Goal: Information Seeking & Learning: Understand process/instructions

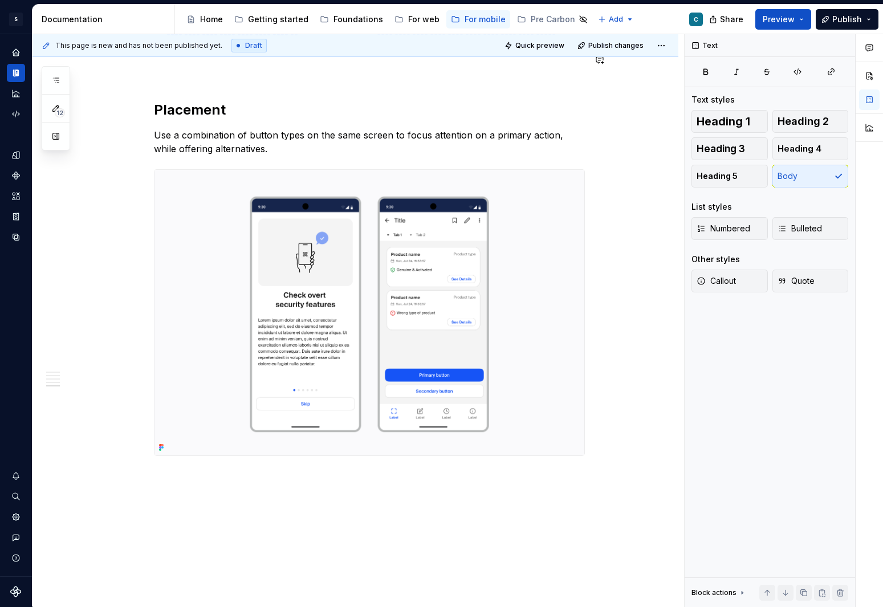
scroll to position [2113, 0]
click at [134, 397] on button "button" at bounding box center [130, 463] width 16 height 16
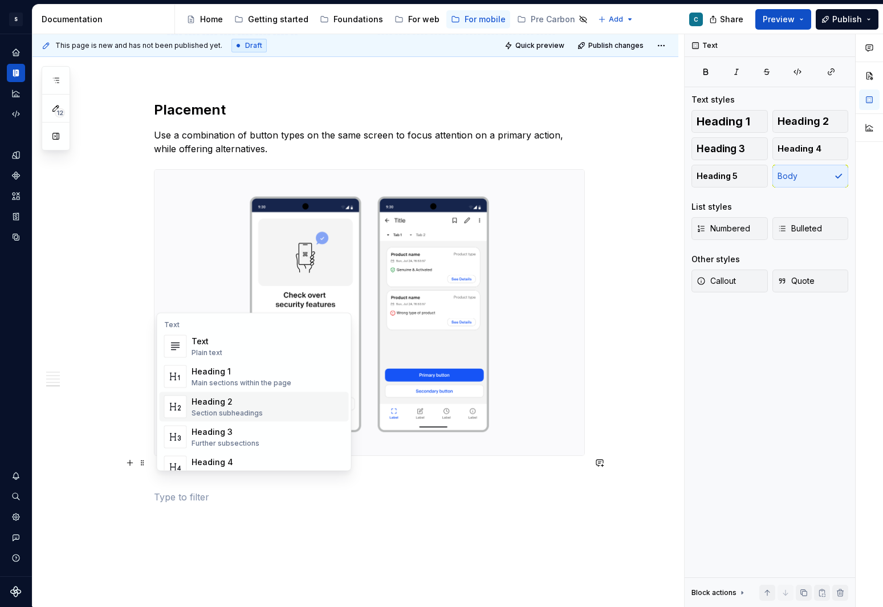
click at [248, 397] on div "Heading 2" at bounding box center [226, 401] width 71 height 11
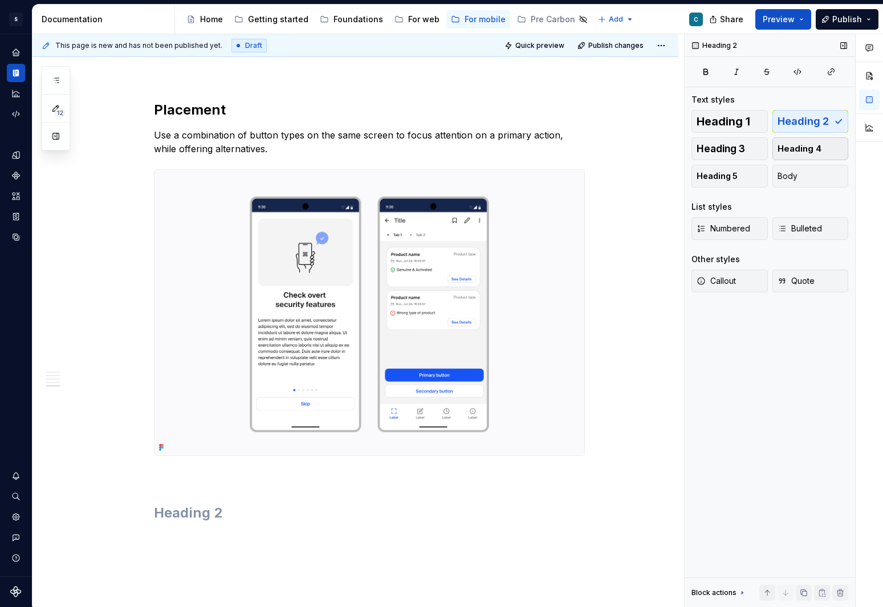
click at [635, 148] on span "Heading 4" at bounding box center [799, 148] width 44 height 11
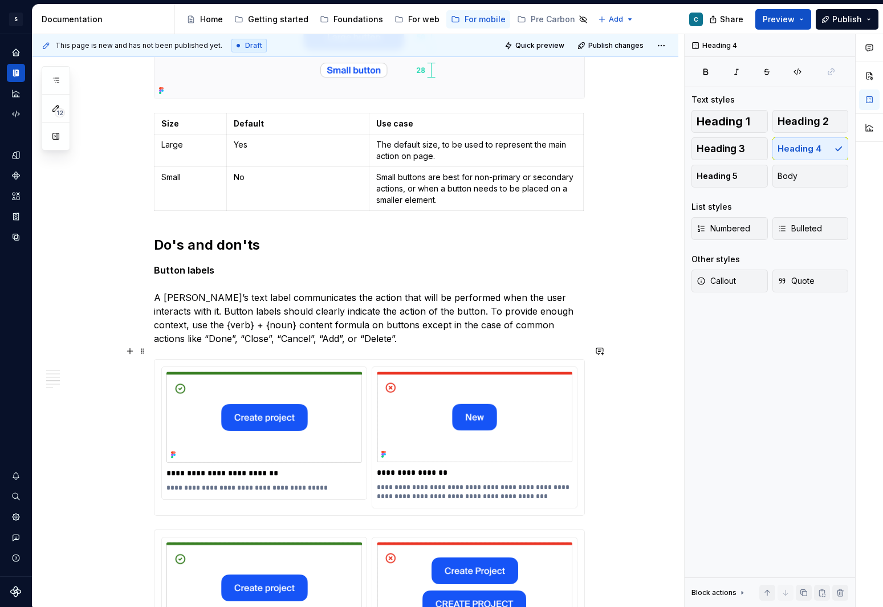
scroll to position [1307, 0]
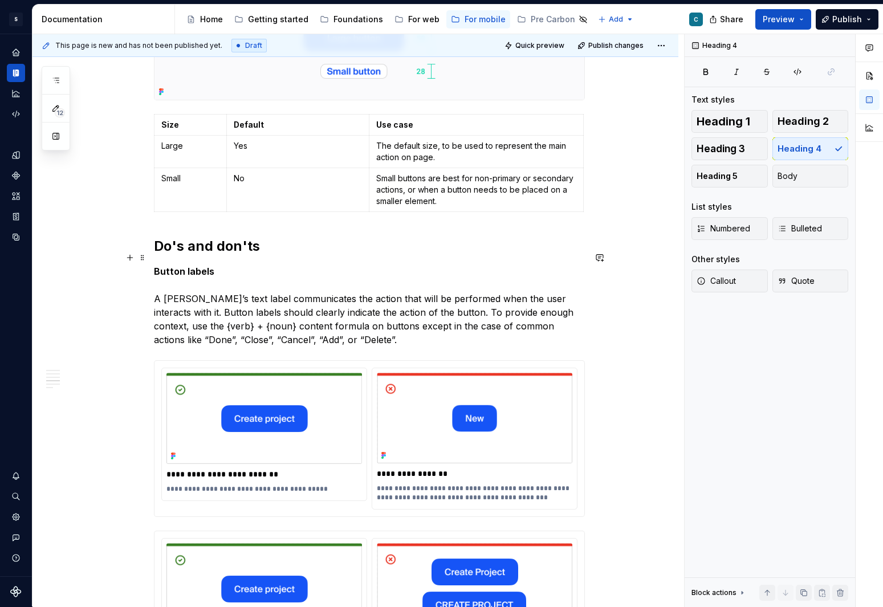
click at [184, 266] on strong "Button labels" at bounding box center [184, 271] width 60 height 11
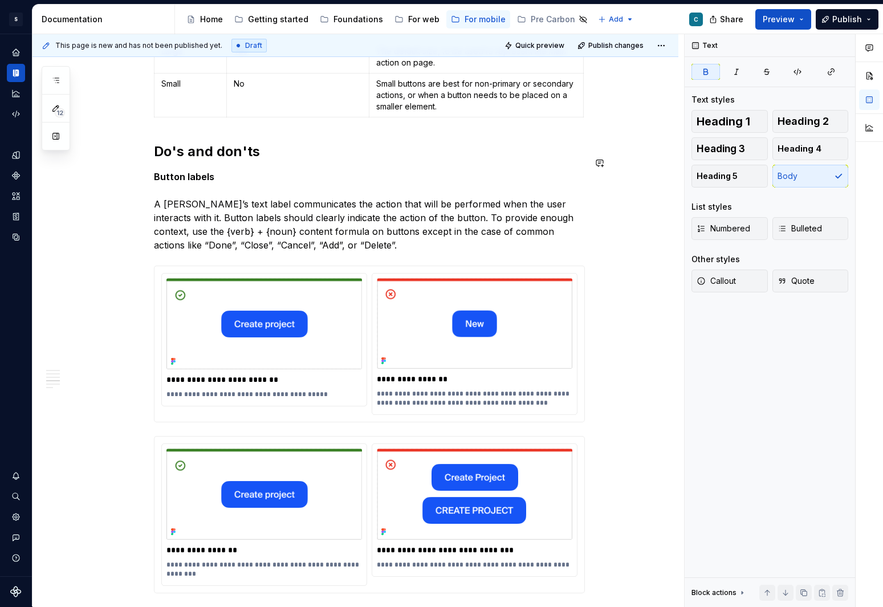
scroll to position [1393, 0]
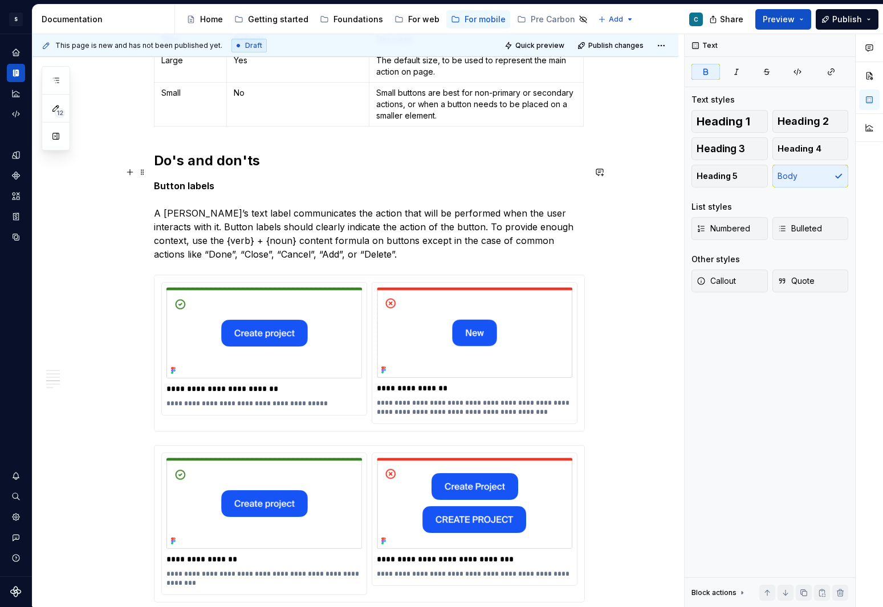
click at [170, 180] on strong "Button labels" at bounding box center [184, 185] width 60 height 11
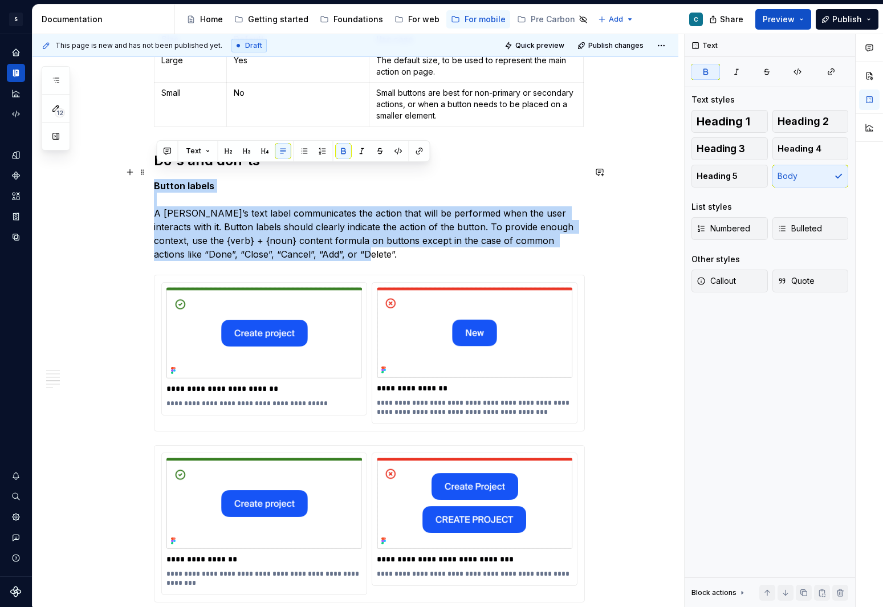
click at [170, 180] on strong "Button labels" at bounding box center [184, 185] width 60 height 11
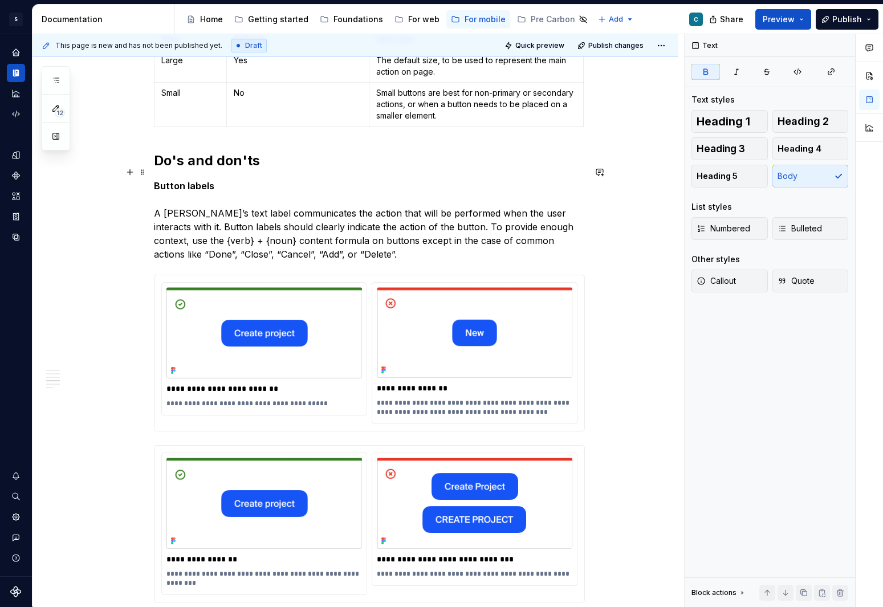
click at [171, 180] on strong "Button labels" at bounding box center [184, 185] width 60 height 11
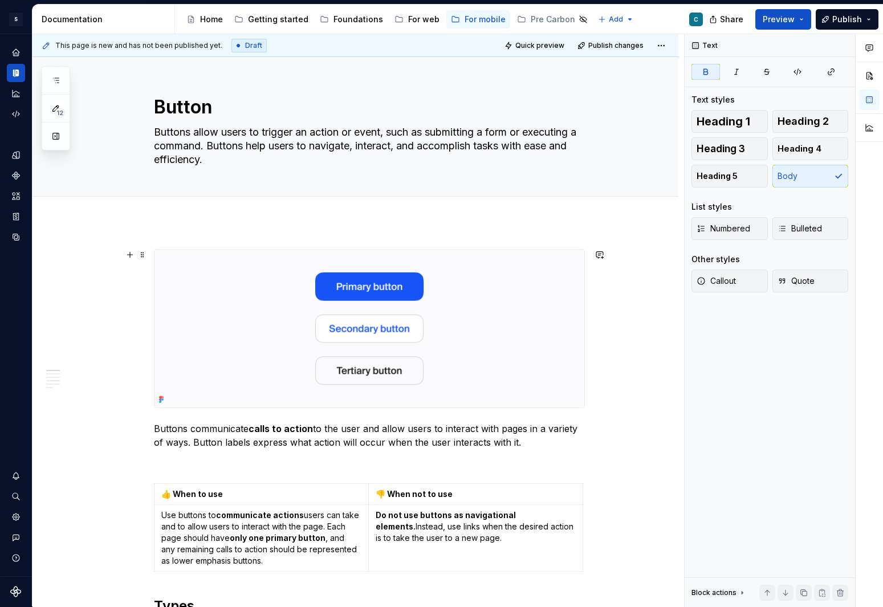
scroll to position [0, 0]
click at [54, 80] on icon "button" at bounding box center [55, 80] width 9 height 9
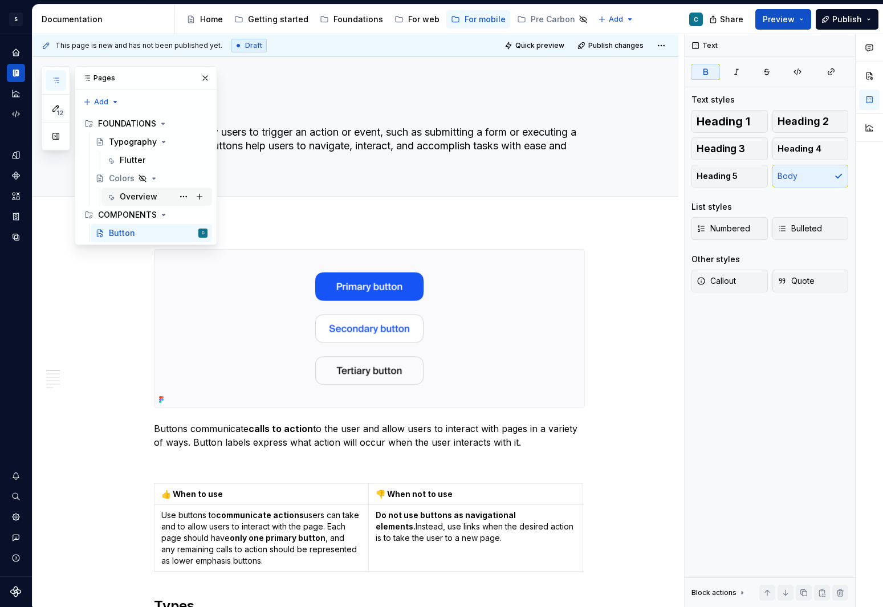
click at [130, 199] on div "Overview" at bounding box center [139, 196] width 38 height 11
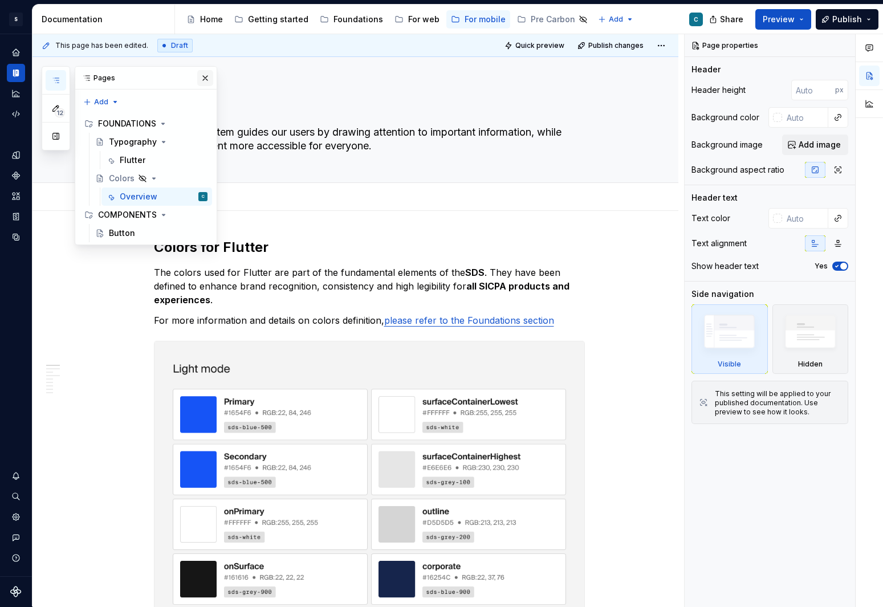
click at [203, 79] on button "button" at bounding box center [205, 78] width 16 height 16
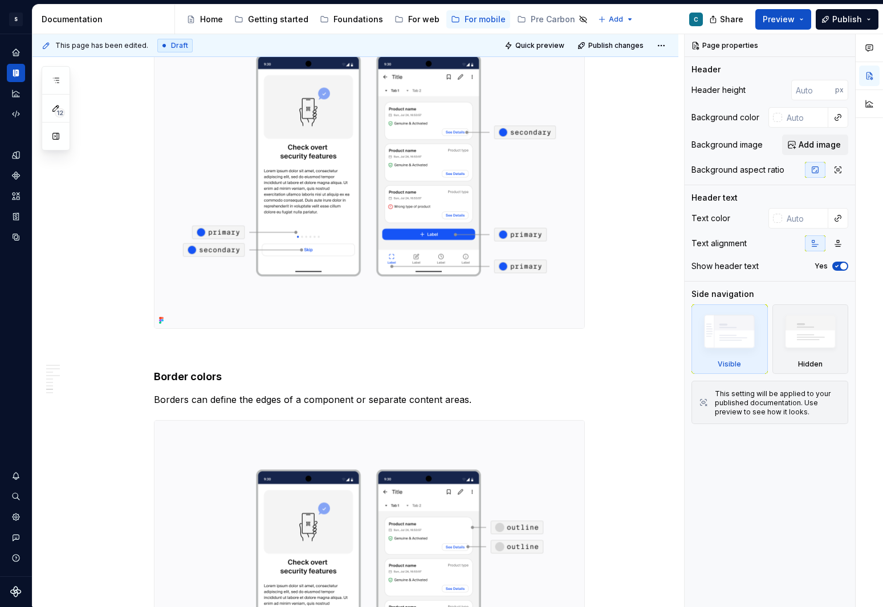
scroll to position [3259, 0]
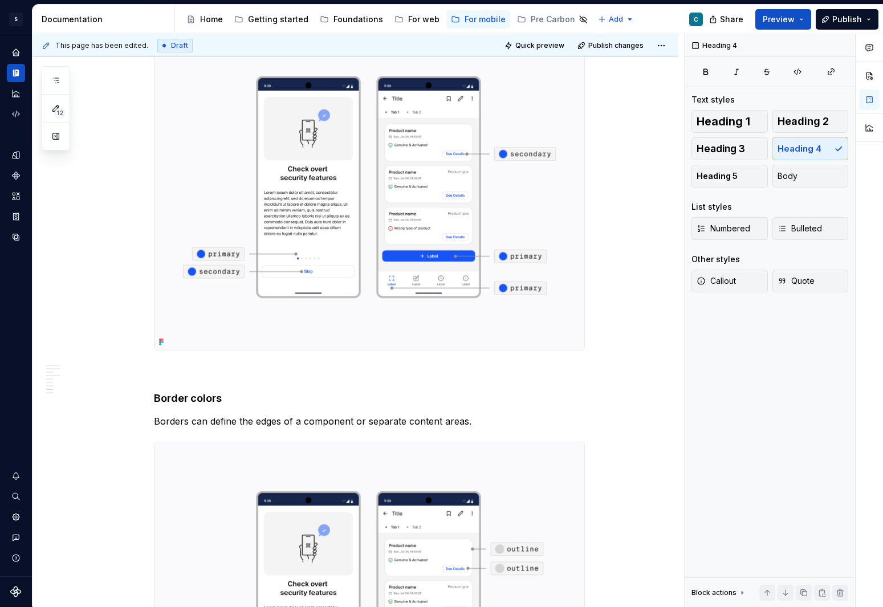
scroll to position [3309, 0]
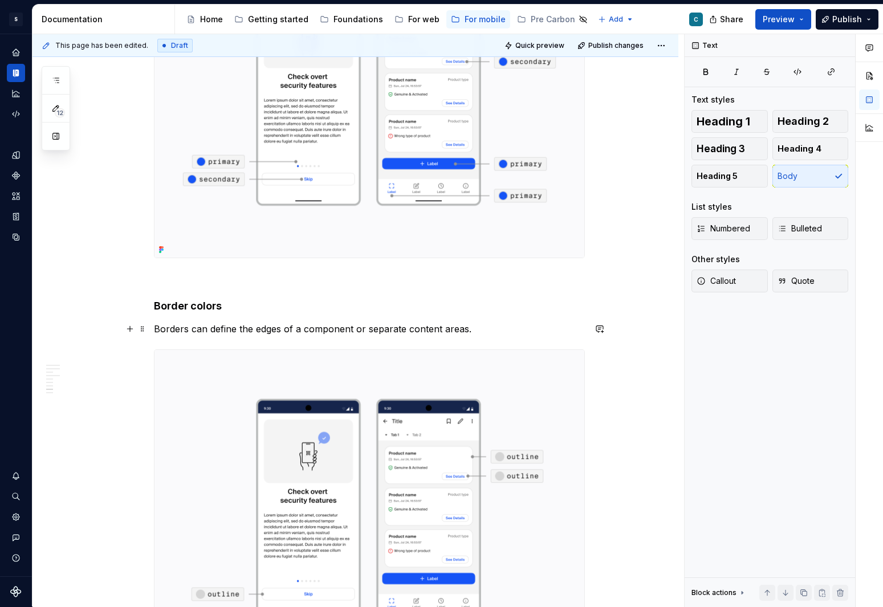
click at [190, 328] on p "Borders can define the edges of a component or separate content areas." at bounding box center [369, 329] width 431 height 14
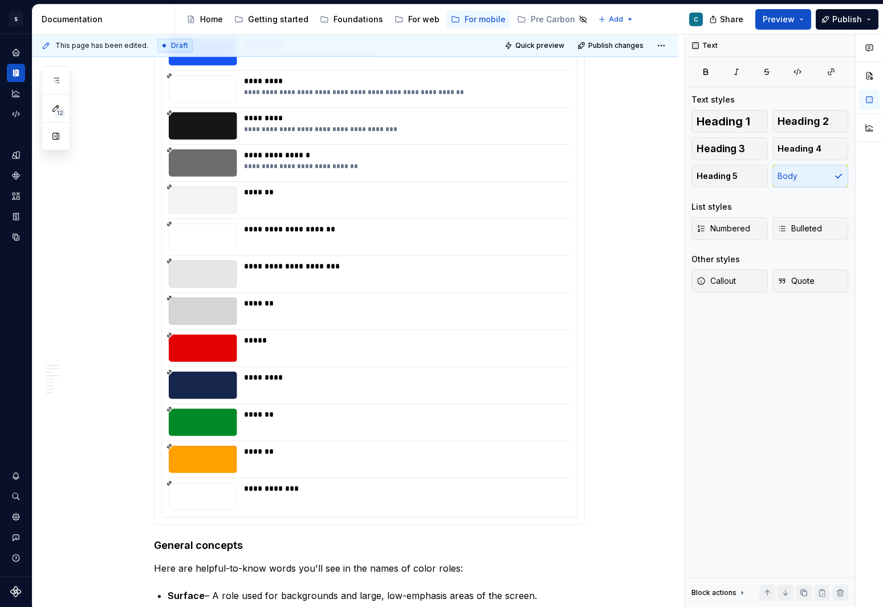
scroll to position [1377, 0]
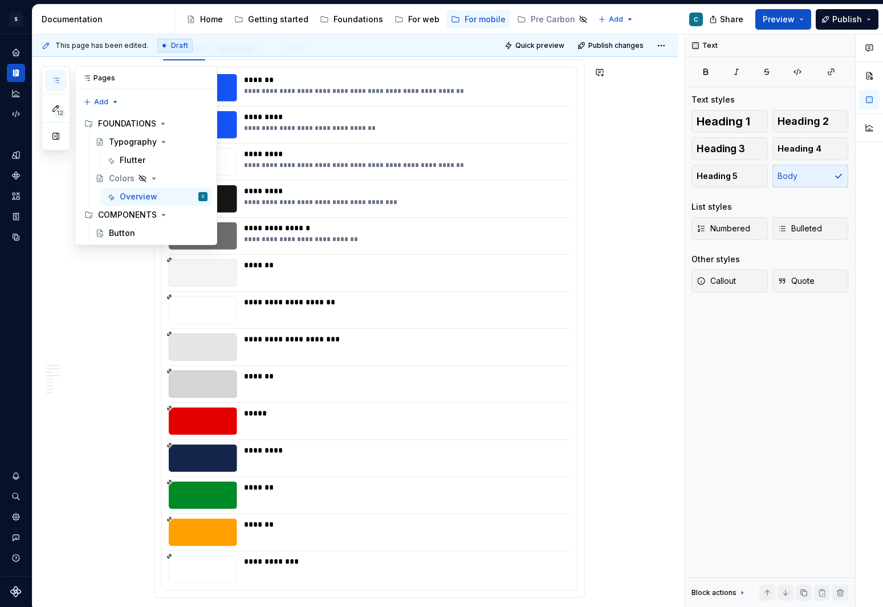
click at [58, 85] on button "button" at bounding box center [56, 80] width 21 height 21
click at [117, 229] on div "Button" at bounding box center [122, 232] width 26 height 11
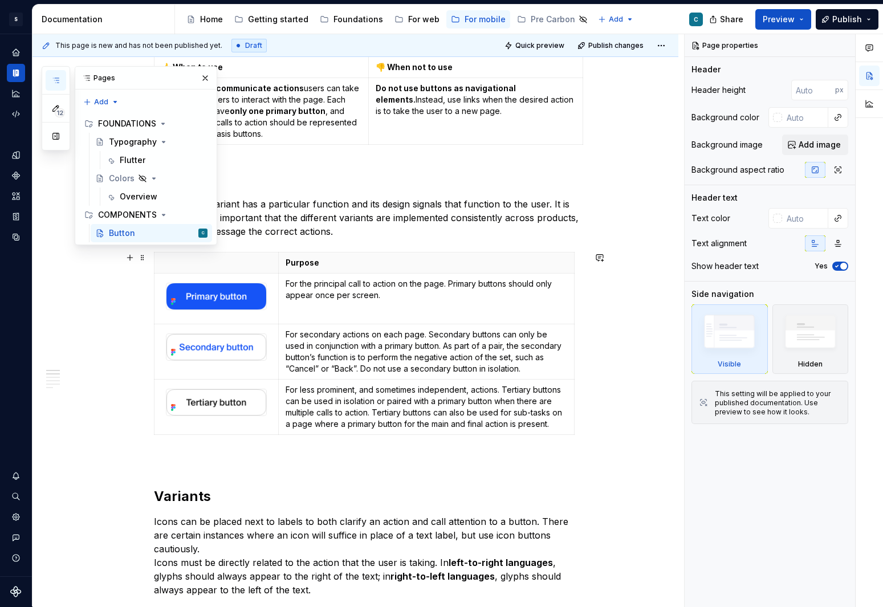
scroll to position [704, 0]
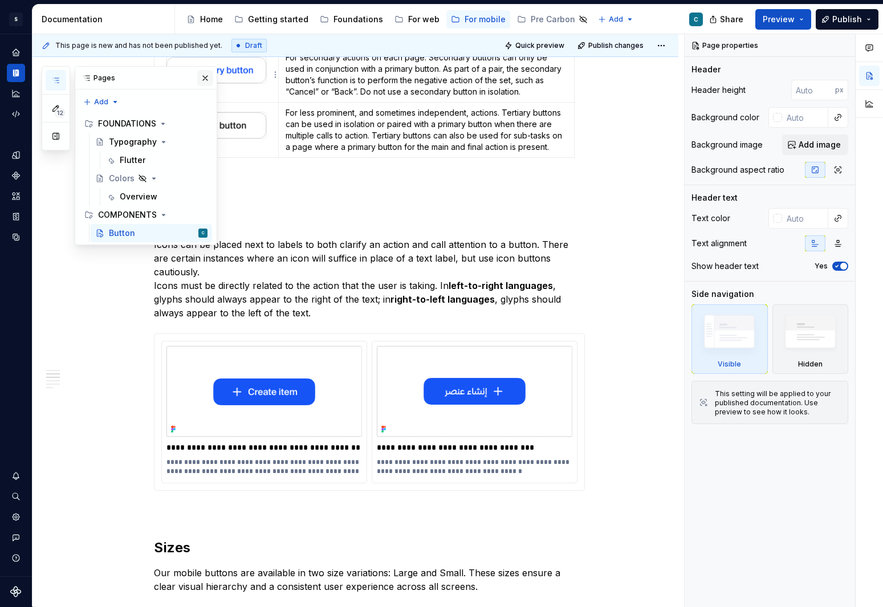
type textarea "*"
click at [211, 76] on button "button" at bounding box center [205, 78] width 16 height 16
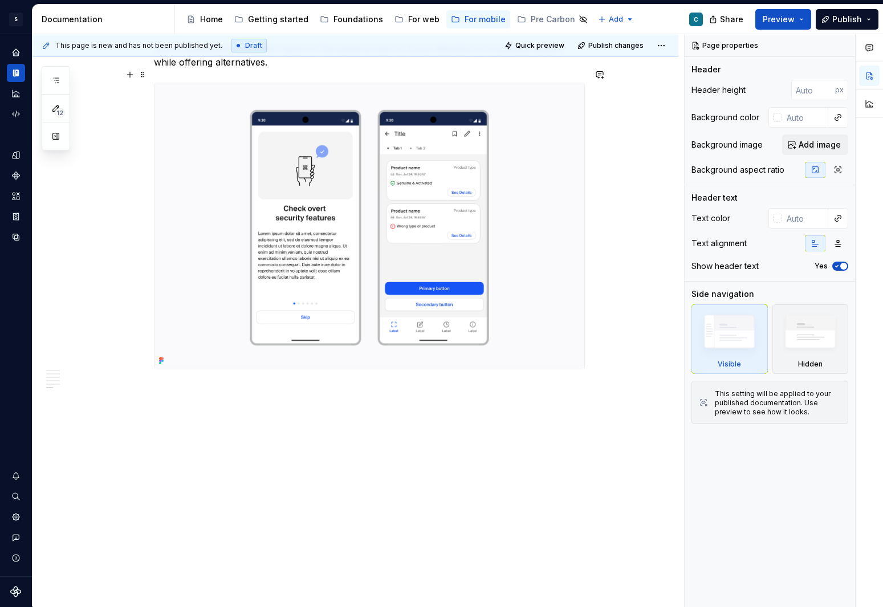
scroll to position [2199, 0]
click at [127, 378] on button "button" at bounding box center [130, 377] width 16 height 16
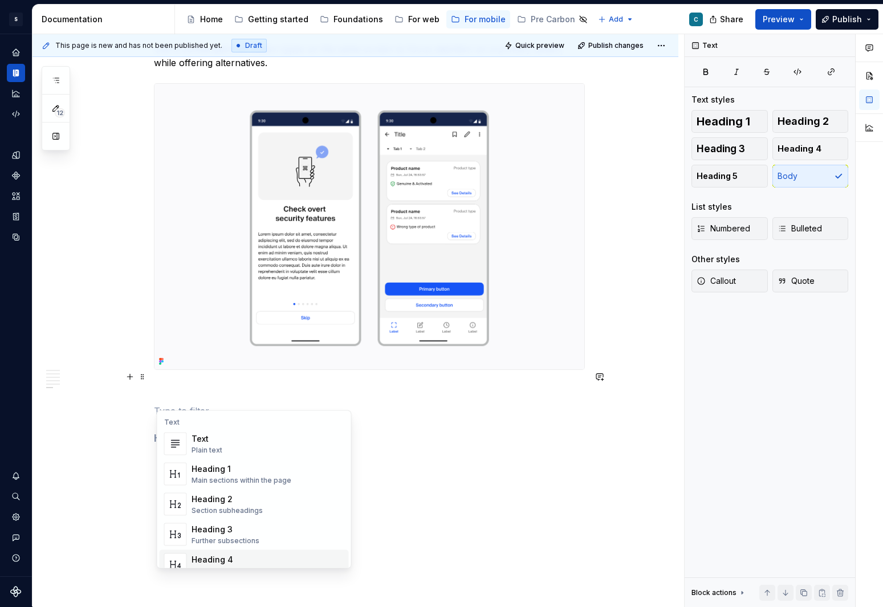
click at [223, 397] on span "Heading 4 Details in subsections" at bounding box center [254, 565] width 189 height 30
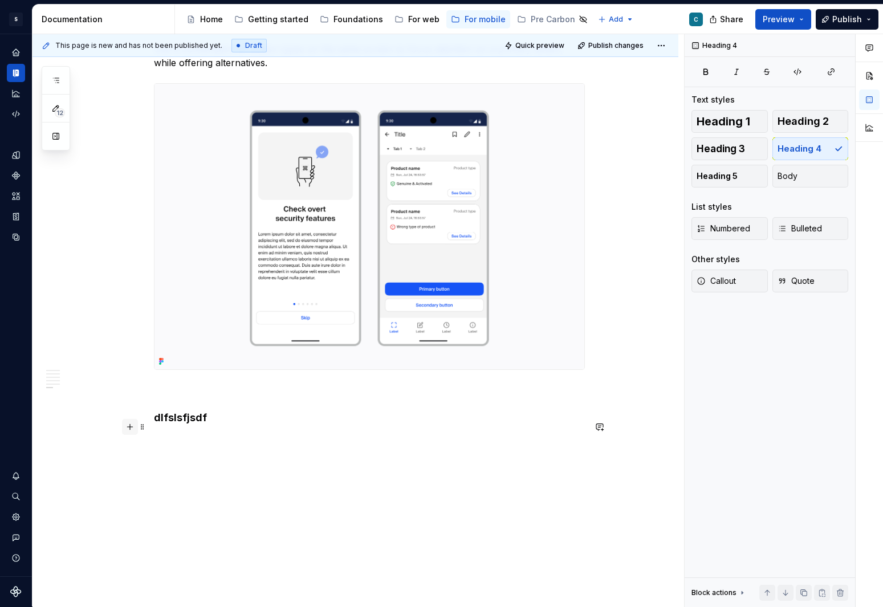
click at [133, 397] on button "button" at bounding box center [130, 427] width 16 height 16
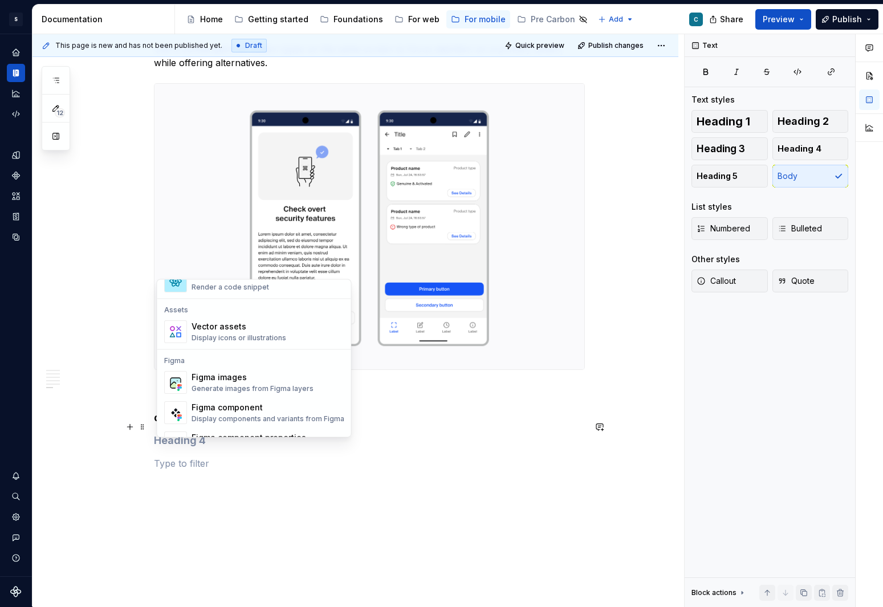
scroll to position [1001, 0]
click at [218, 377] on div "Figma images" at bounding box center [252, 376] width 122 height 11
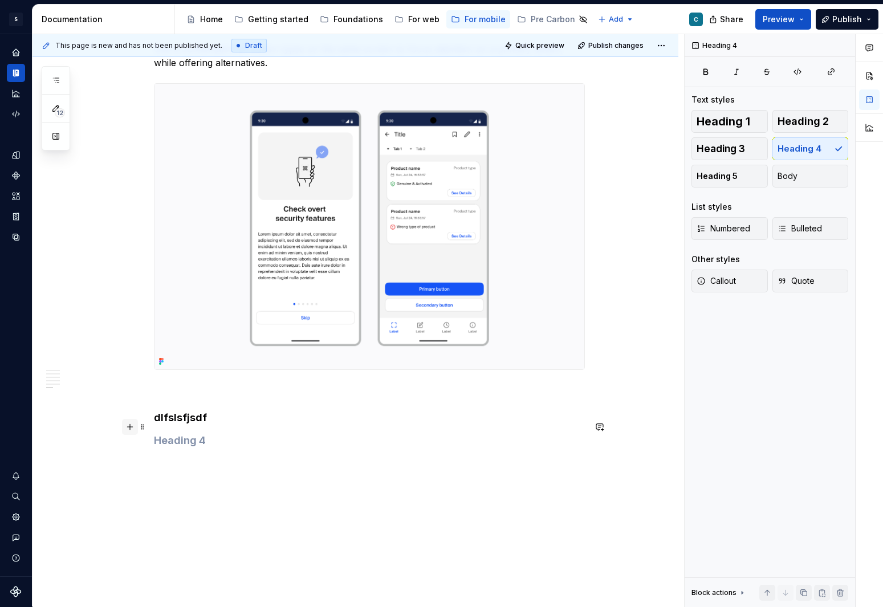
click at [132, 397] on button "button" at bounding box center [130, 427] width 16 height 16
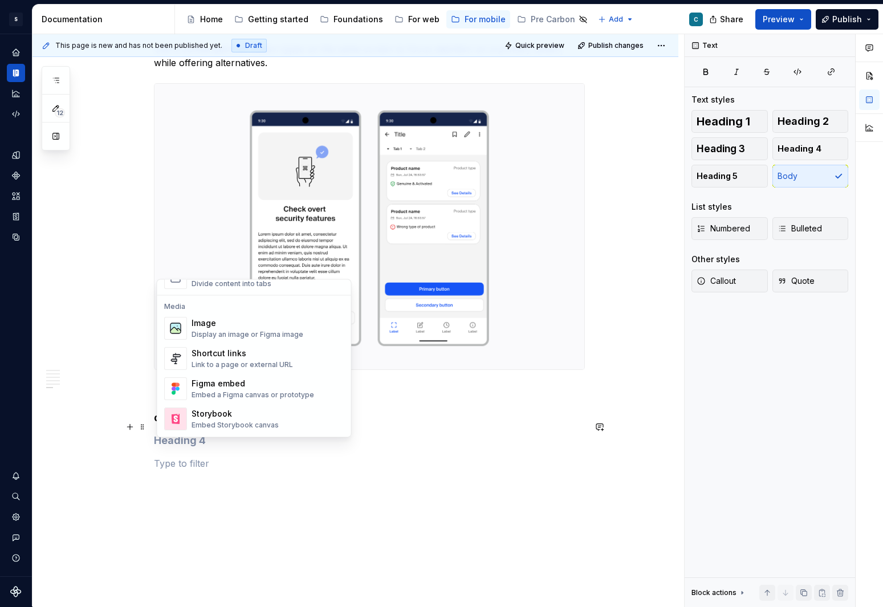
scroll to position [475, 0]
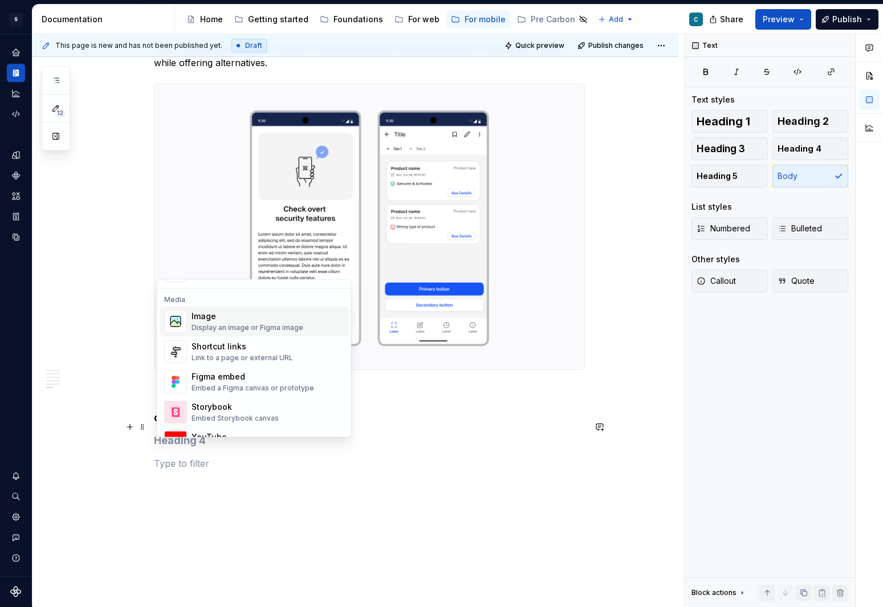
click at [217, 320] on div "Image" at bounding box center [247, 316] width 112 height 11
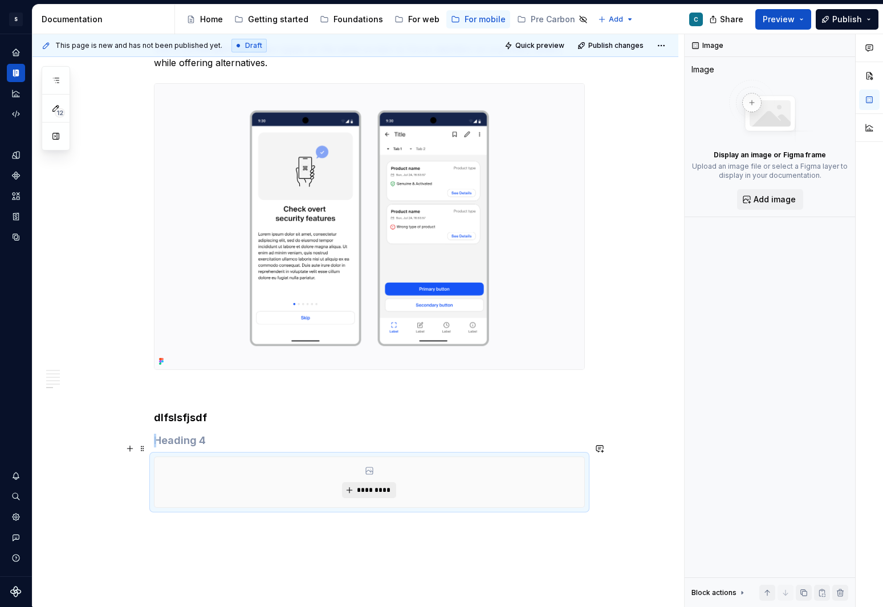
click at [374, 397] on button "*********" at bounding box center [369, 490] width 54 height 16
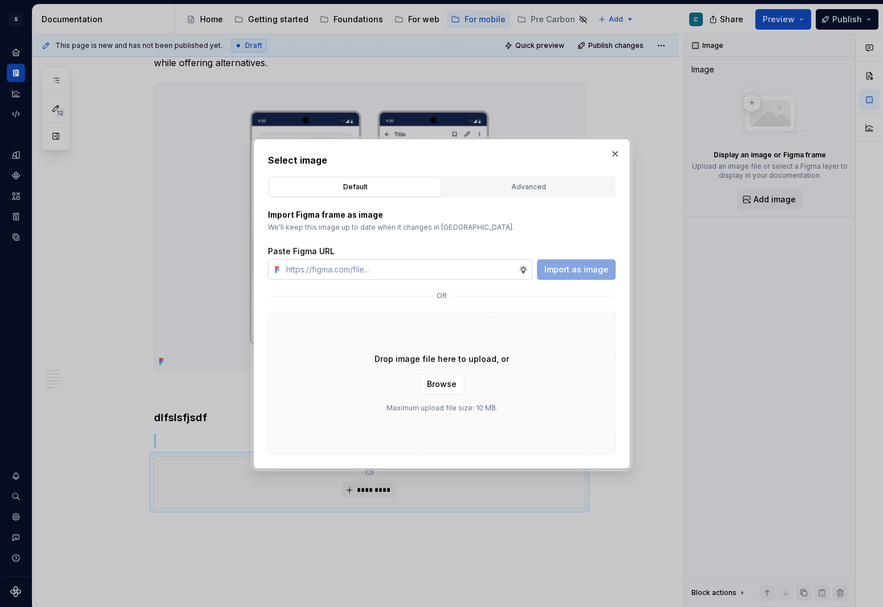
type input "[URL][DOMAIN_NAME][PHONE_NUMBER]"
click at [573, 268] on span "Import as image" at bounding box center [576, 269] width 64 height 11
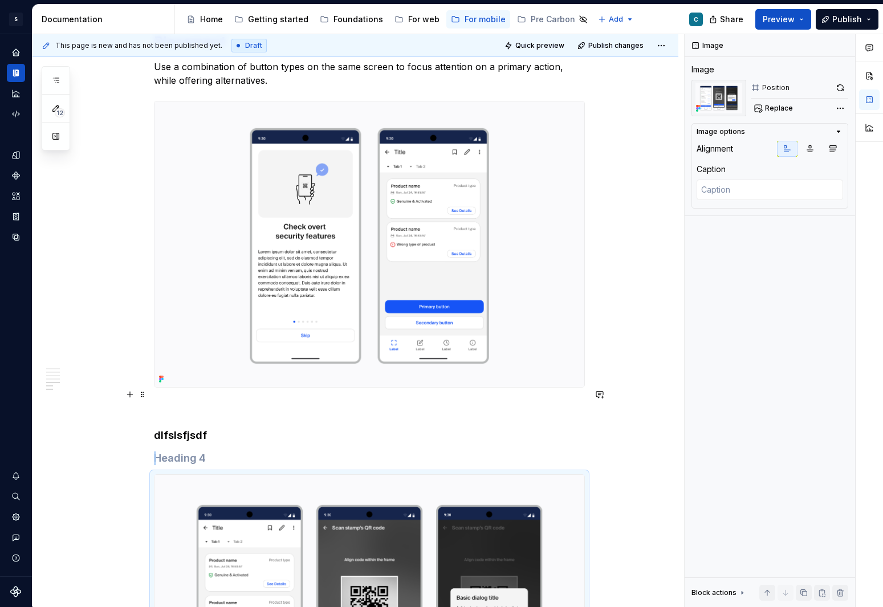
scroll to position [2182, 0]
click at [184, 397] on h4 at bounding box center [369, 458] width 431 height 14
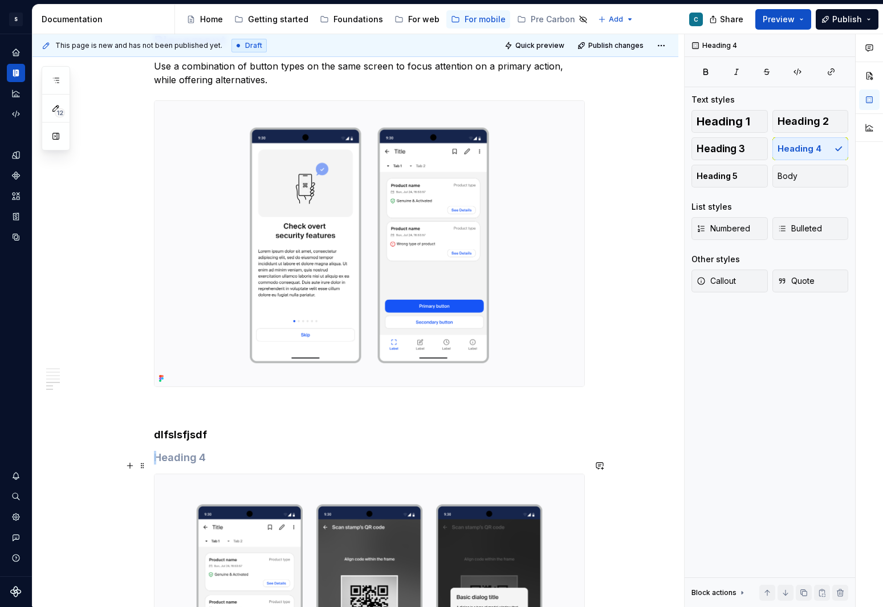
click at [193, 397] on img at bounding box center [369, 617] width 430 height 286
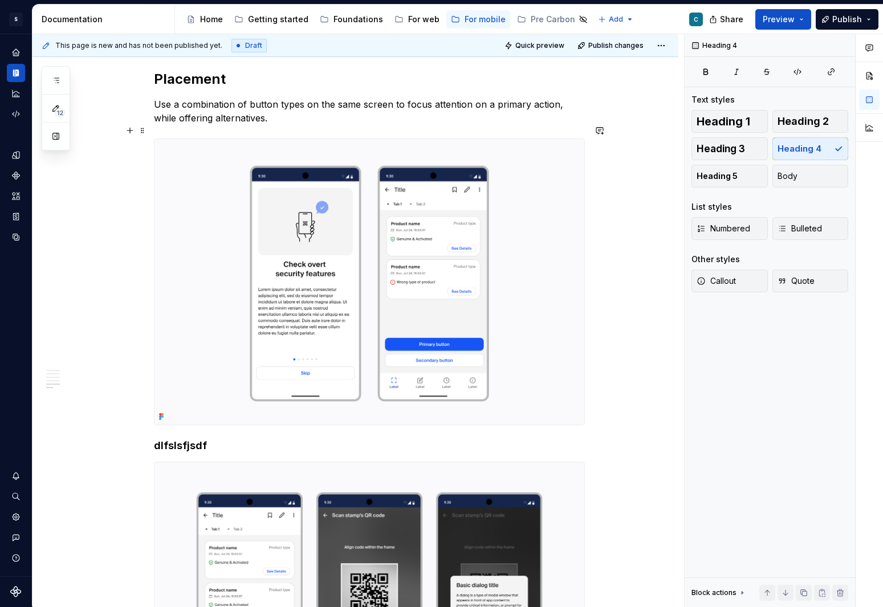
scroll to position [2148, 0]
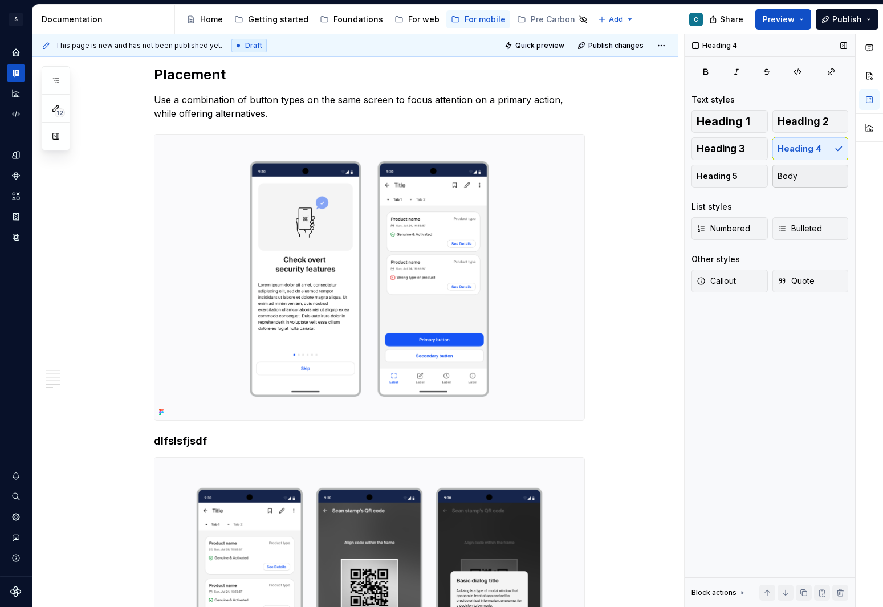
click at [635, 176] on button "Body" at bounding box center [810, 176] width 76 height 23
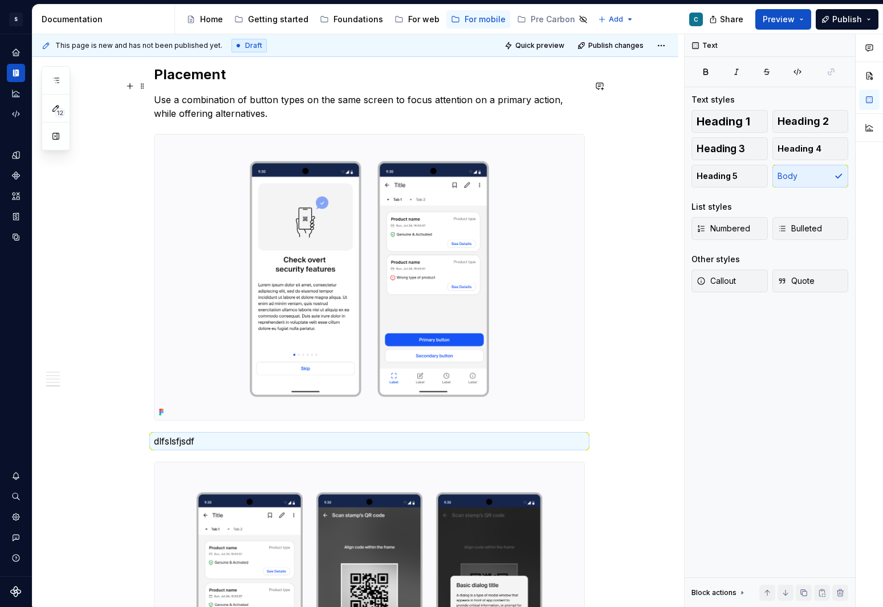
click at [227, 101] on p "Use a combination of button types on the same screen to focus attention on a pr…" at bounding box center [369, 106] width 431 height 27
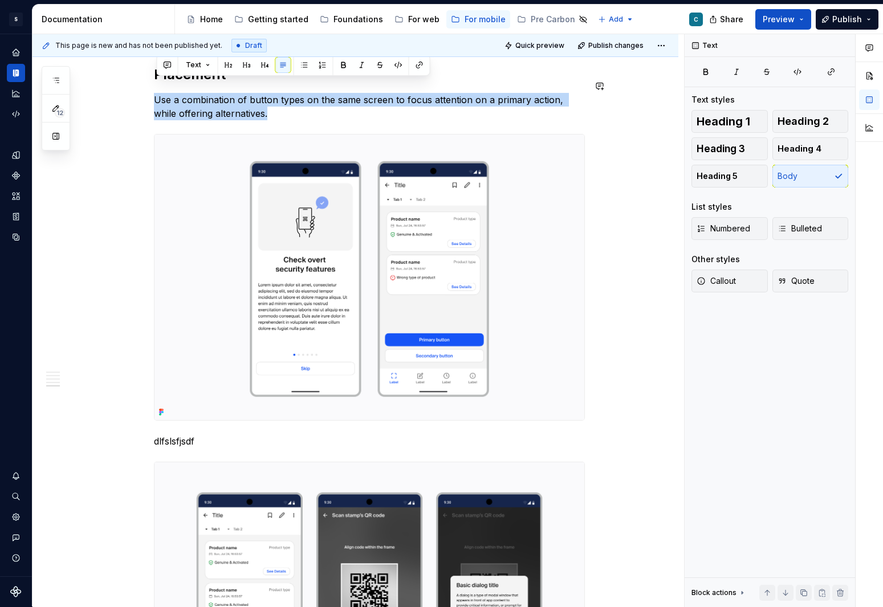
copy p "Use a combination of button types on the same screen to focus attention on a pr…"
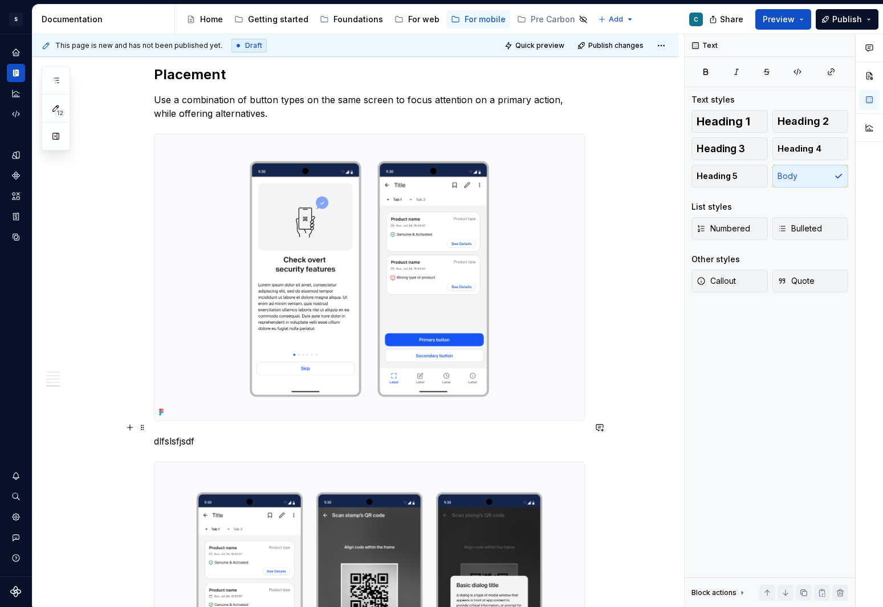
click at [171, 397] on p "dlfslsfjsdf" at bounding box center [369, 441] width 431 height 14
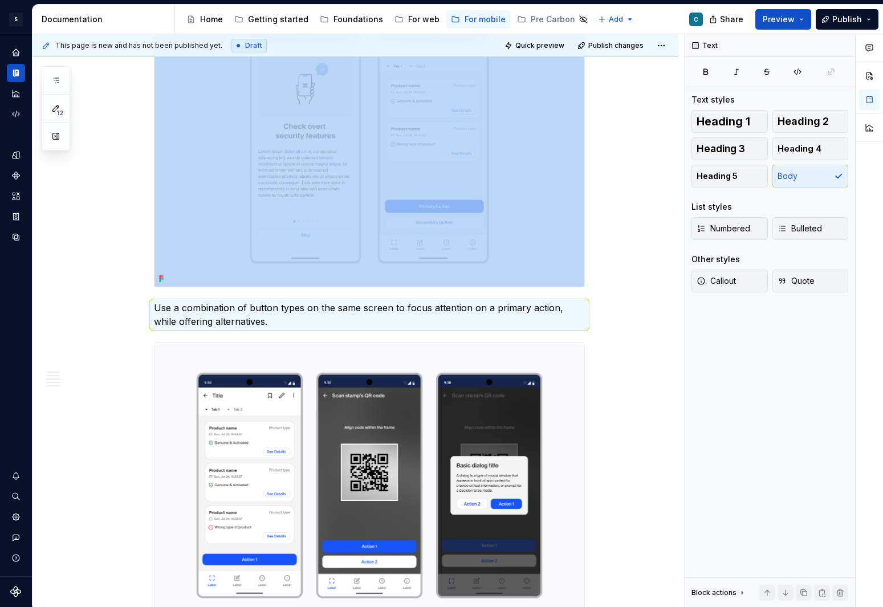
scroll to position [2268, 0]
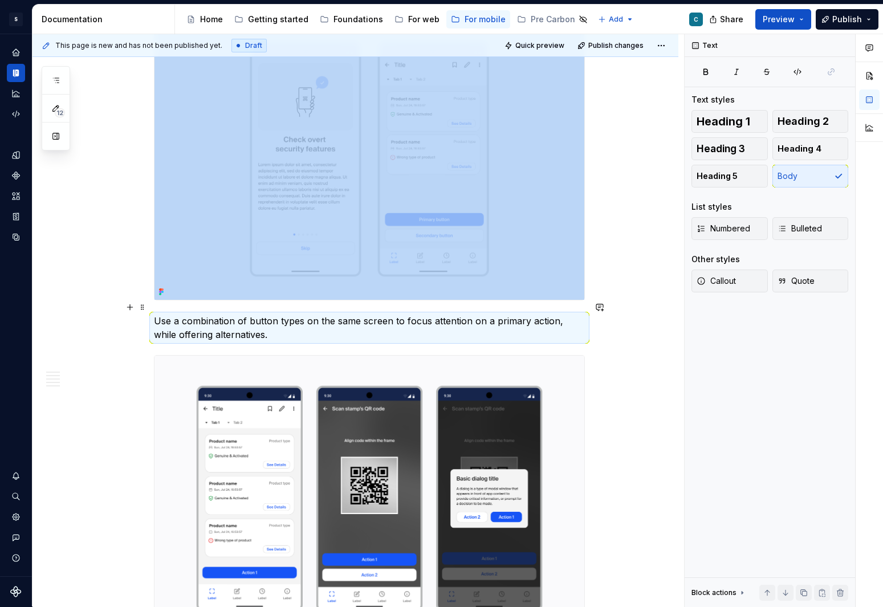
click at [231, 316] on p "Use a combination of button types on the same screen to focus attention on a pr…" at bounding box center [369, 327] width 431 height 27
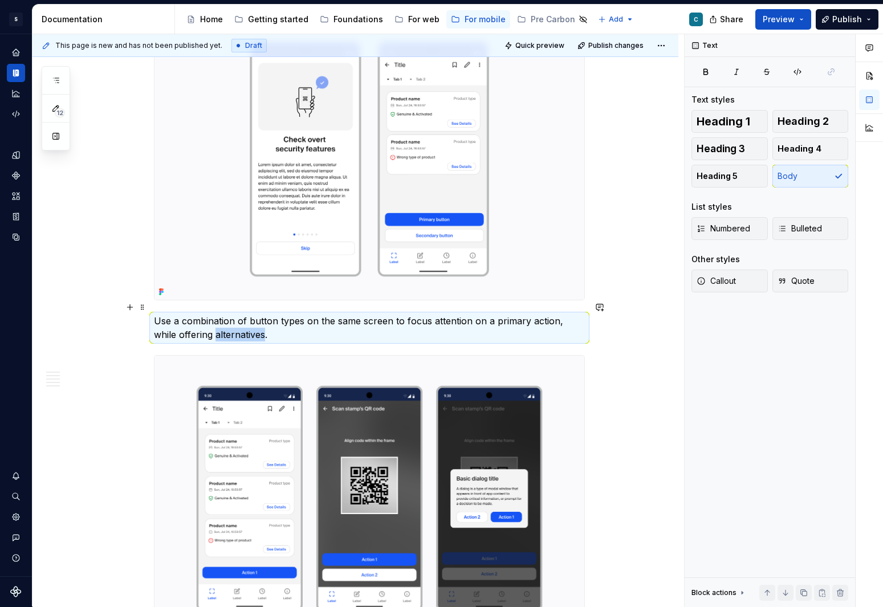
click at [231, 316] on p "Use a combination of button types on the same screen to focus attention on a pr…" at bounding box center [369, 327] width 431 height 27
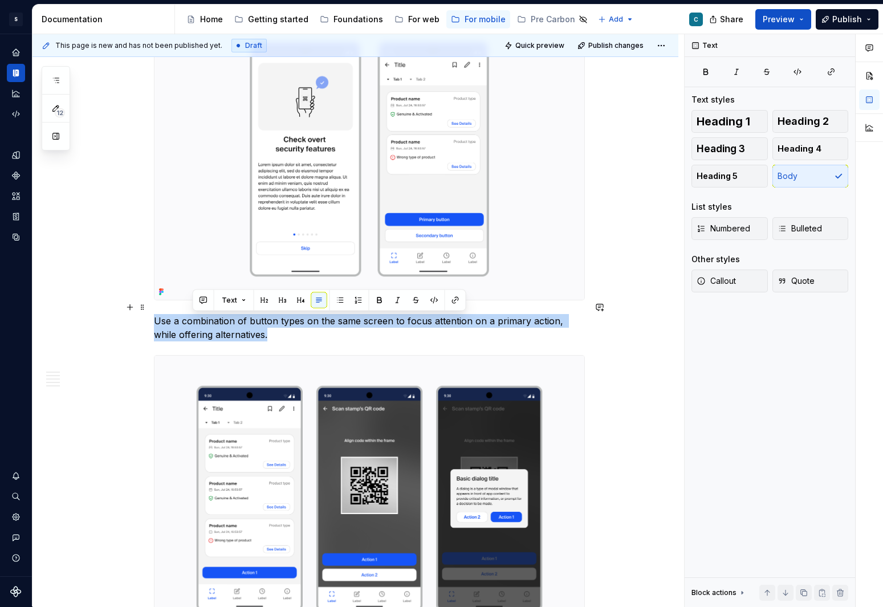
click at [231, 316] on p "Use a combination of button types on the same screen to focus attention on a pr…" at bounding box center [369, 327] width 431 height 27
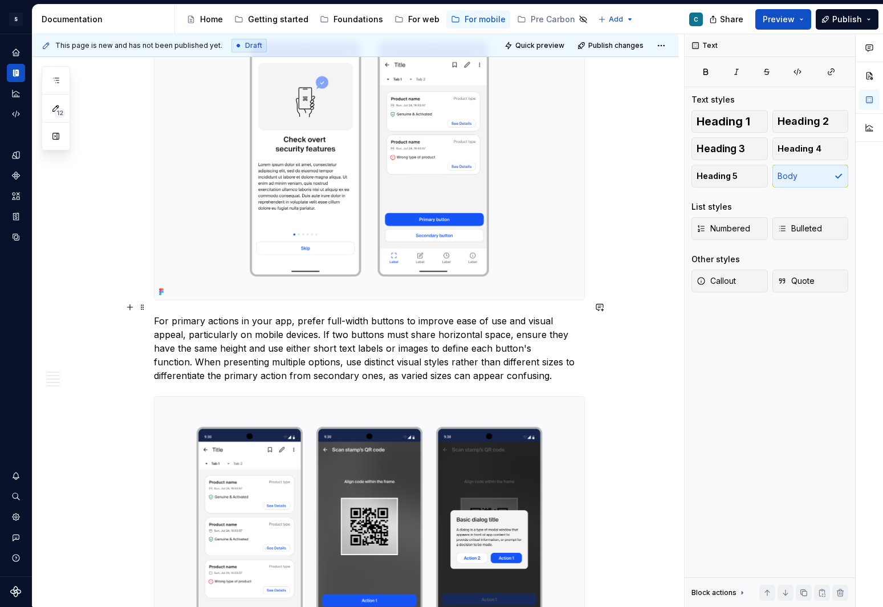
click at [502, 314] on p "For primary actions in your app, prefer full-width buttons to improve ease of u…" at bounding box center [369, 348] width 431 height 68
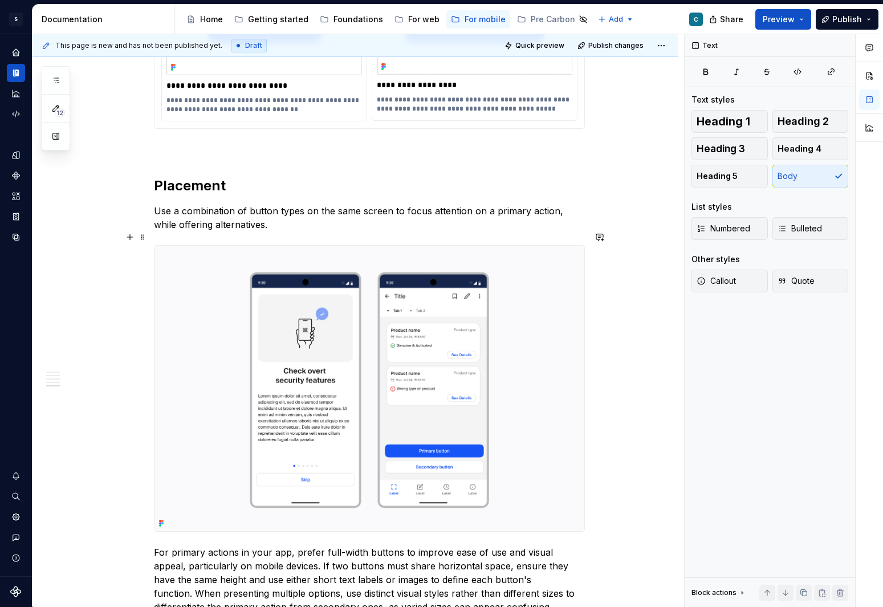
scroll to position [1989, 0]
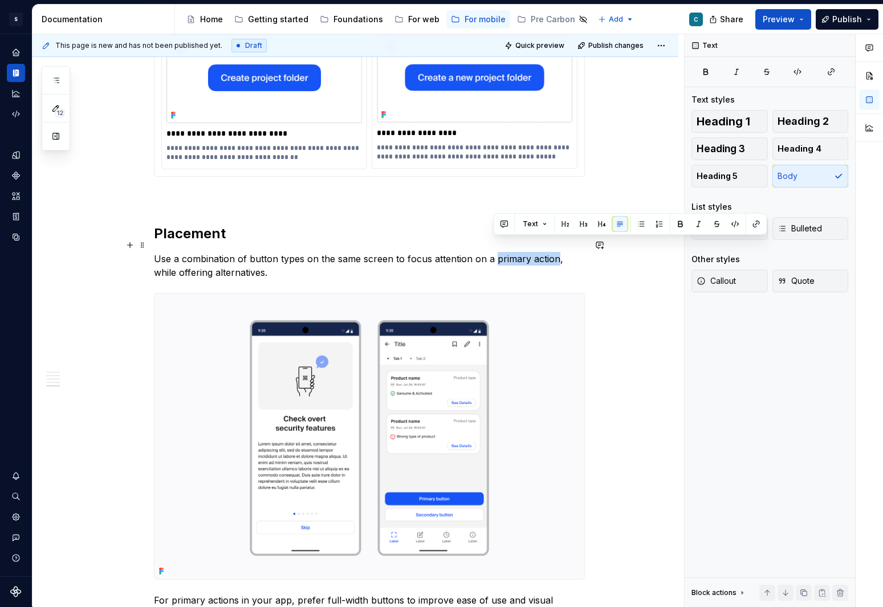
drag, startPoint x: 495, startPoint y: 244, endPoint x: 554, endPoint y: 243, distance: 59.3
click at [554, 252] on p "Use a combination of button types on the same screen to focus attention on a pr…" at bounding box center [369, 265] width 431 height 27
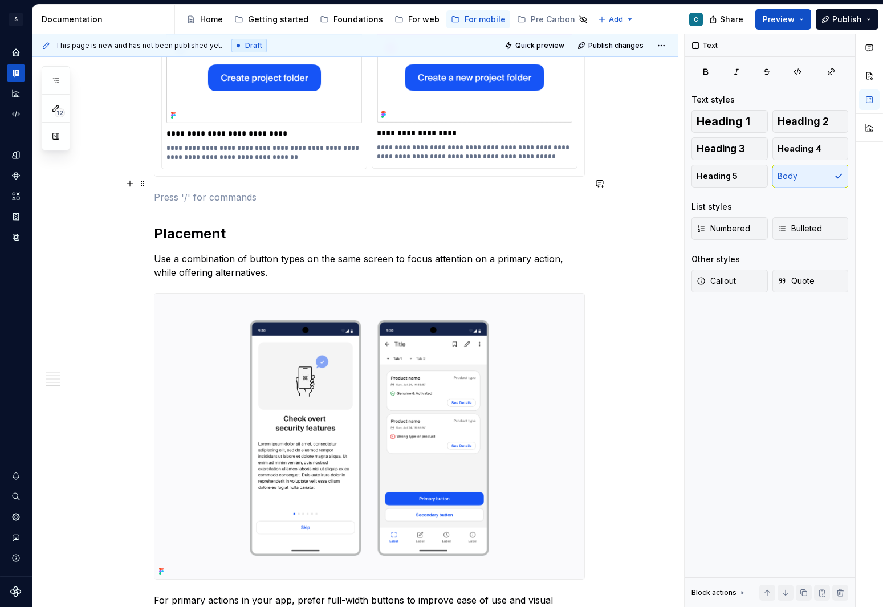
click at [451, 190] on p at bounding box center [369, 197] width 431 height 14
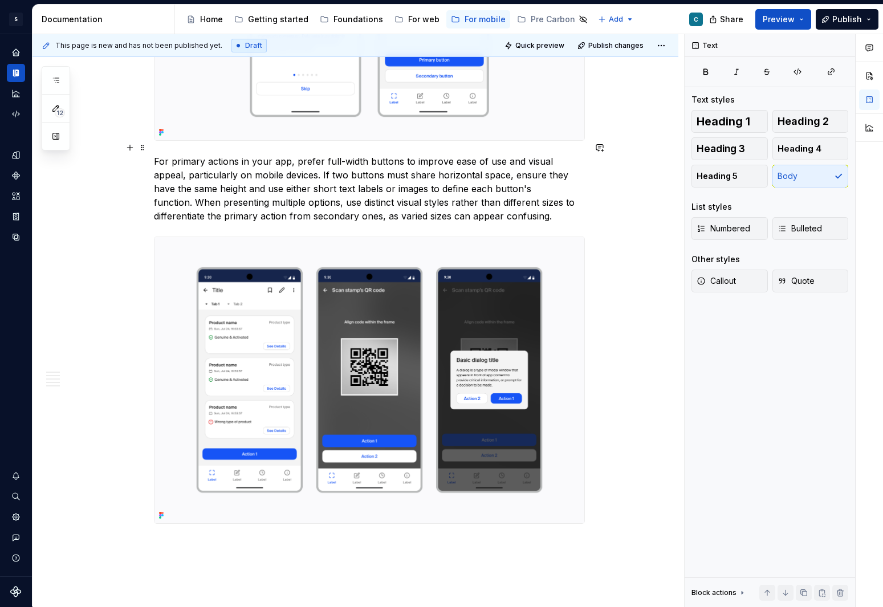
scroll to position [2423, 0]
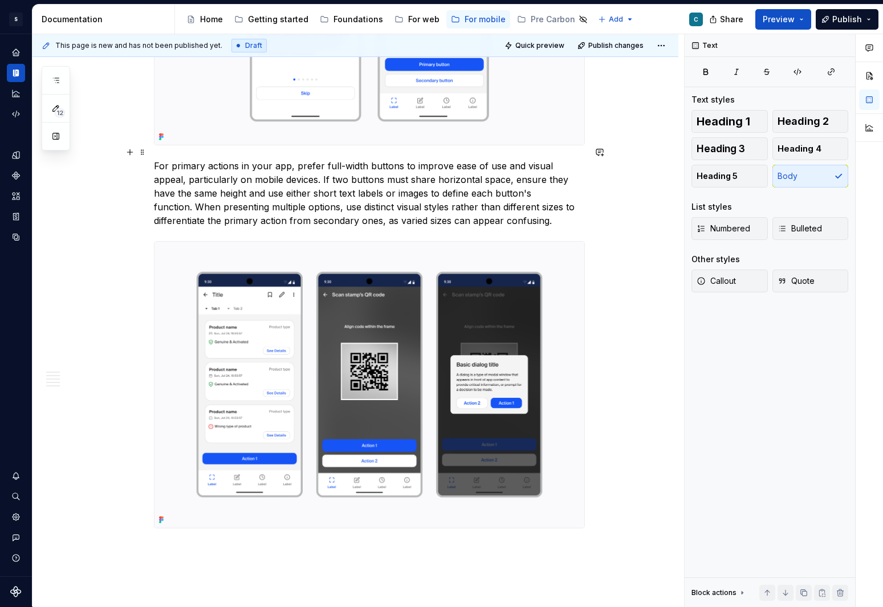
click at [367, 193] on p "For primary actions in your app, prefer full-width buttons to improve ease of u…" at bounding box center [369, 193] width 431 height 68
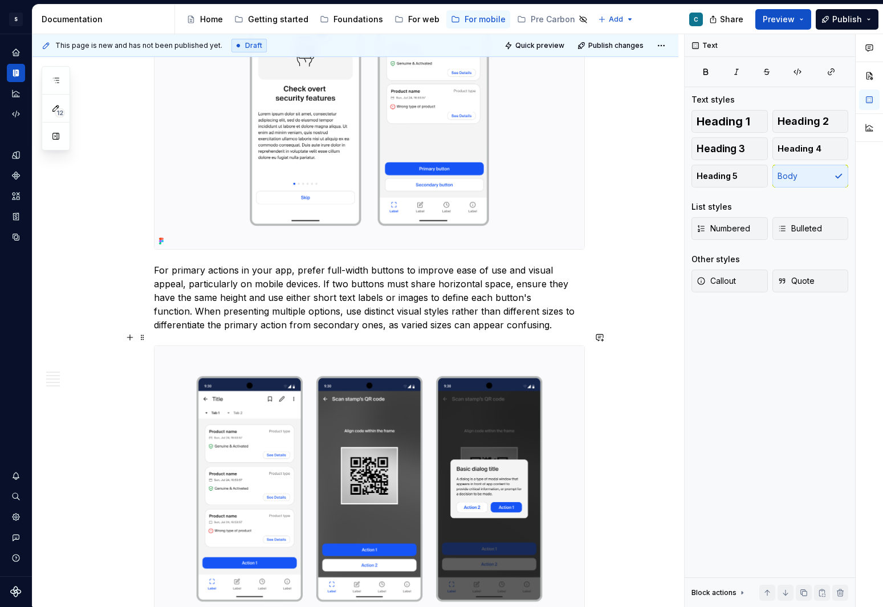
scroll to position [2277, 0]
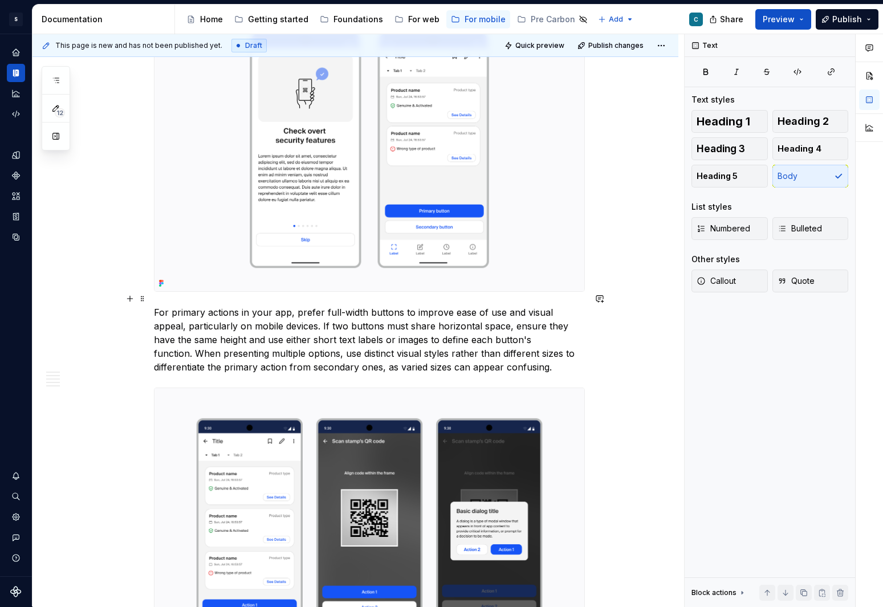
click at [418, 317] on p "For primary actions in your app, prefer full-width buttons to improve ease of u…" at bounding box center [369, 339] width 431 height 68
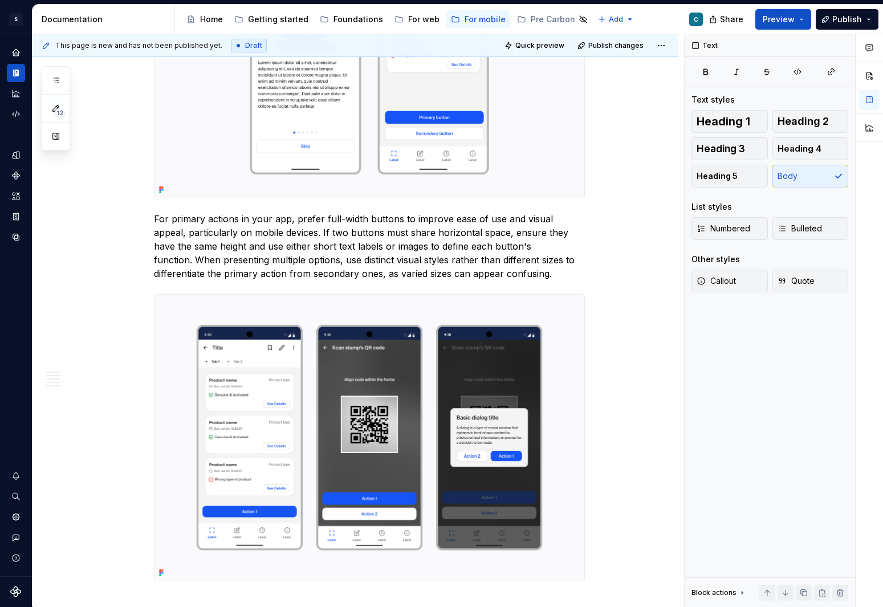
scroll to position [2362, 0]
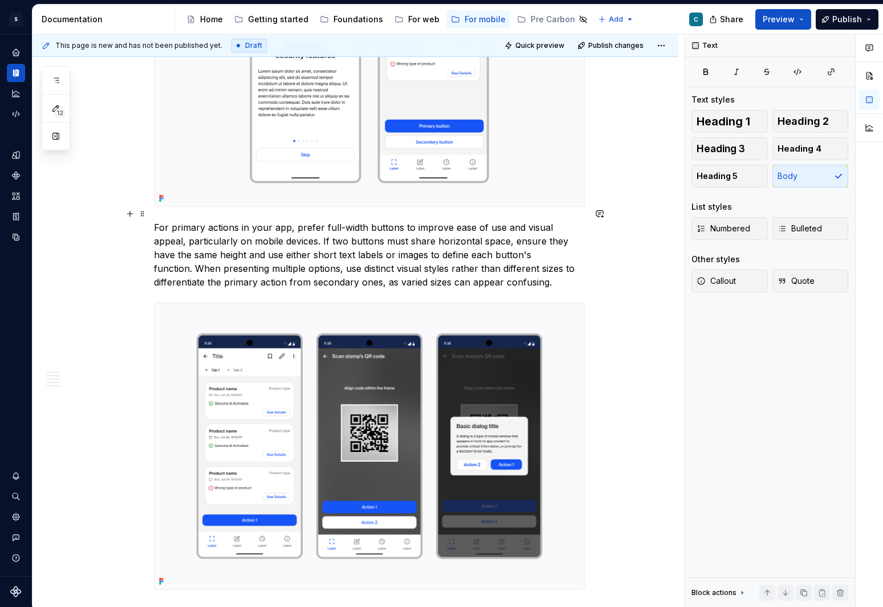
click at [496, 271] on p "For primary actions in your app, prefer full-width buttons to improve ease of u…" at bounding box center [369, 255] width 431 height 68
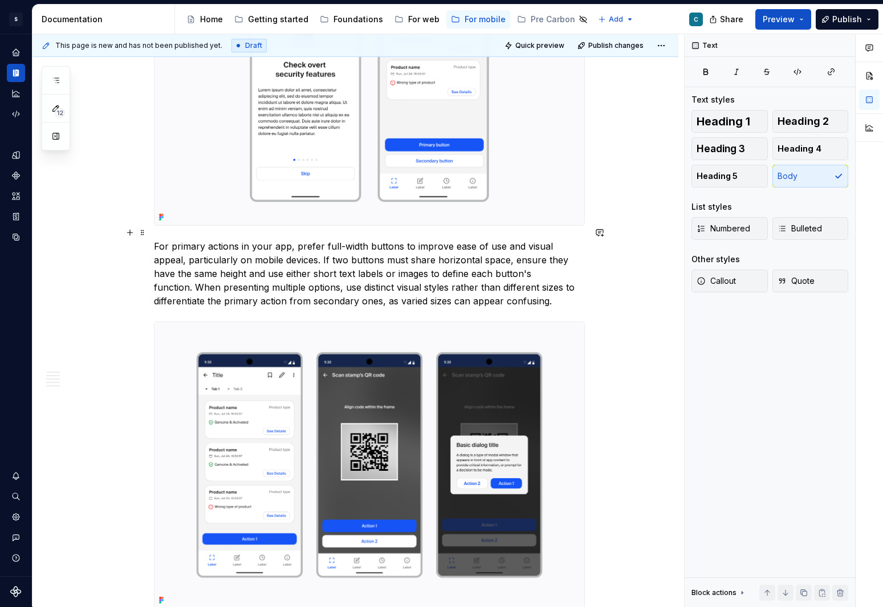
scroll to position [2513, 0]
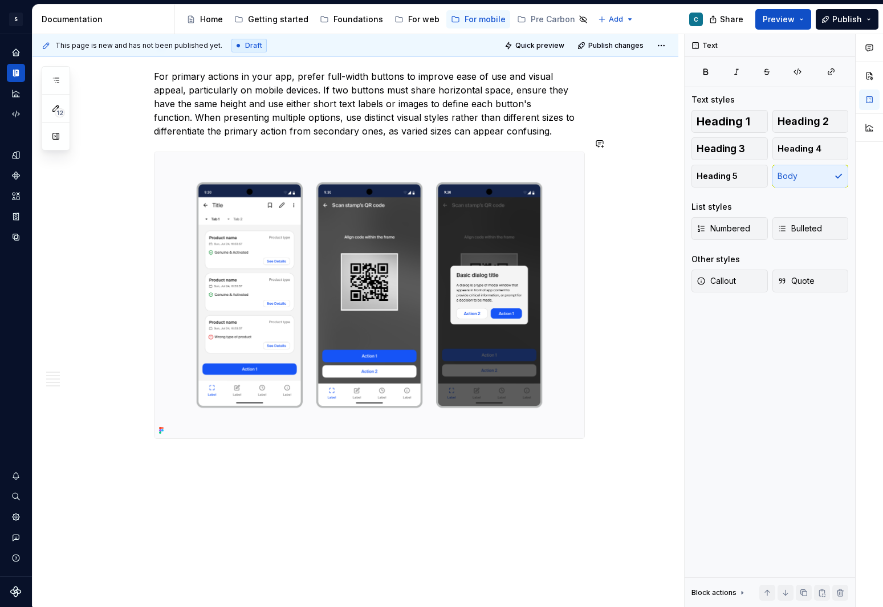
click at [134, 397] on button "button" at bounding box center [130, 446] width 16 height 16
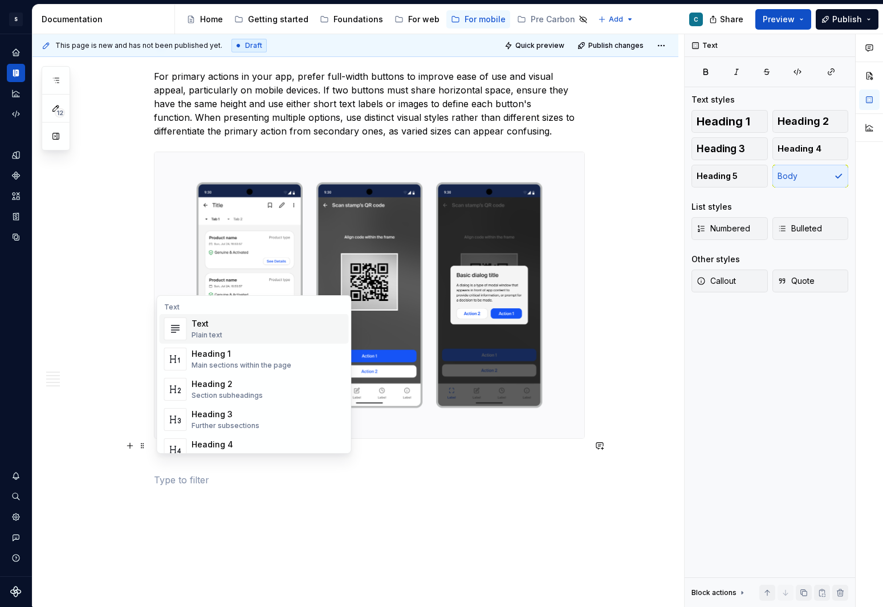
click at [223, 331] on div "Text Plain text" at bounding box center [267, 328] width 153 height 23
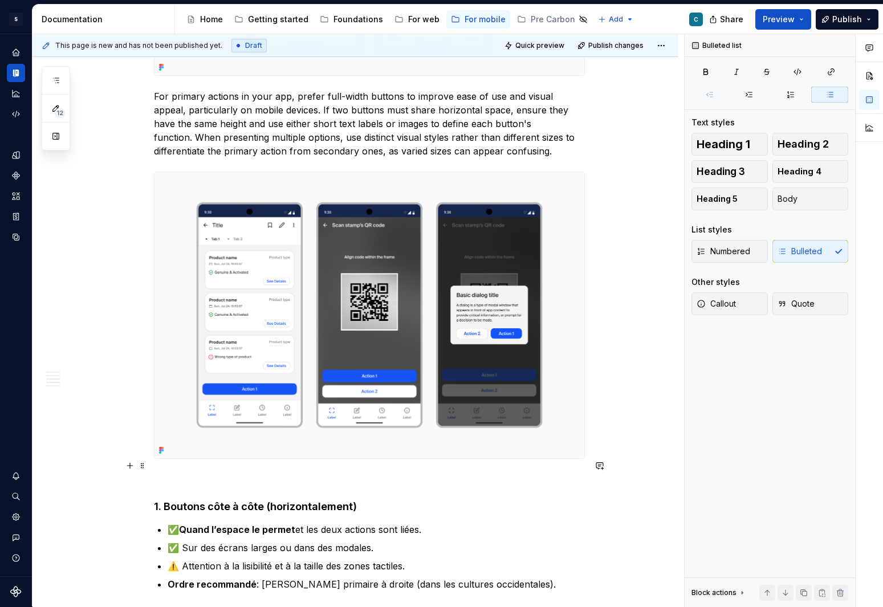
scroll to position [2500, 0]
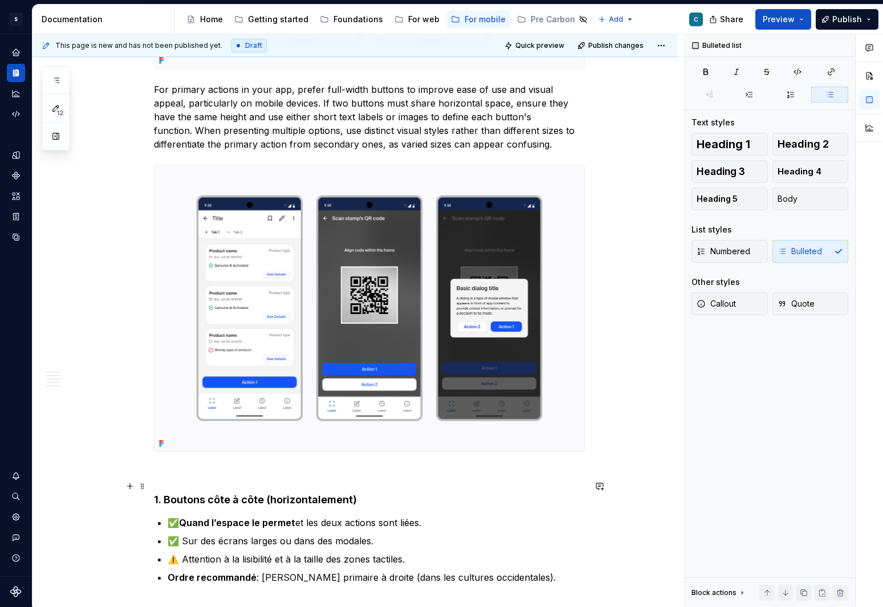
click at [184, 397] on strong "1. Boutons côte à côte (horizontalement)" at bounding box center [255, 499] width 203 height 12
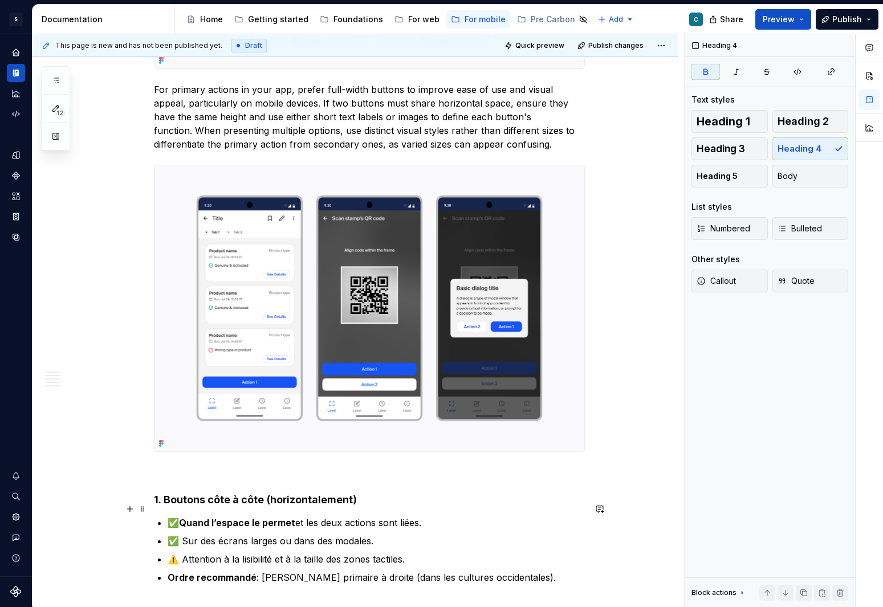
click at [201, 397] on strong "Quand l’espace le permet" at bounding box center [237, 522] width 116 height 11
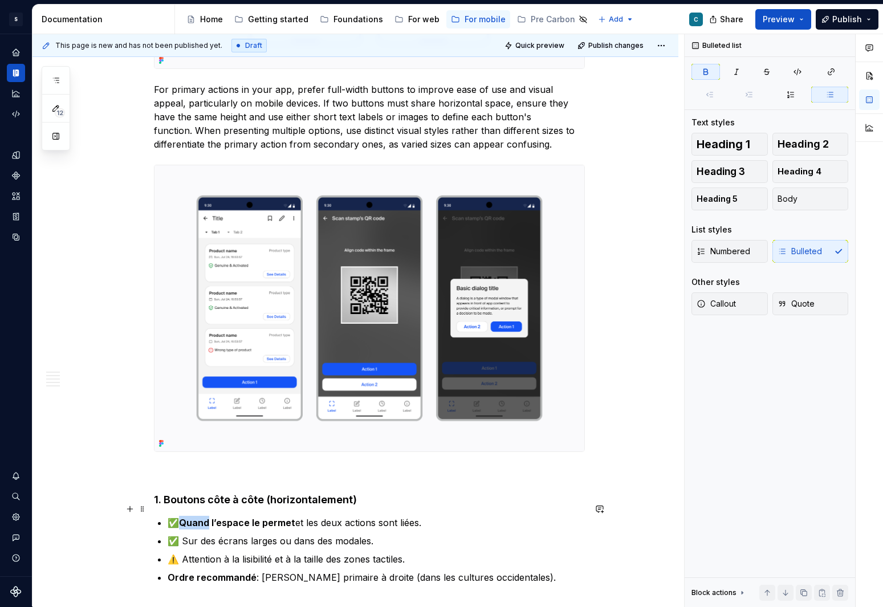
click at [201, 397] on strong "Quand l’espace le permet" at bounding box center [237, 522] width 116 height 11
click at [164, 397] on p at bounding box center [369, 473] width 431 height 14
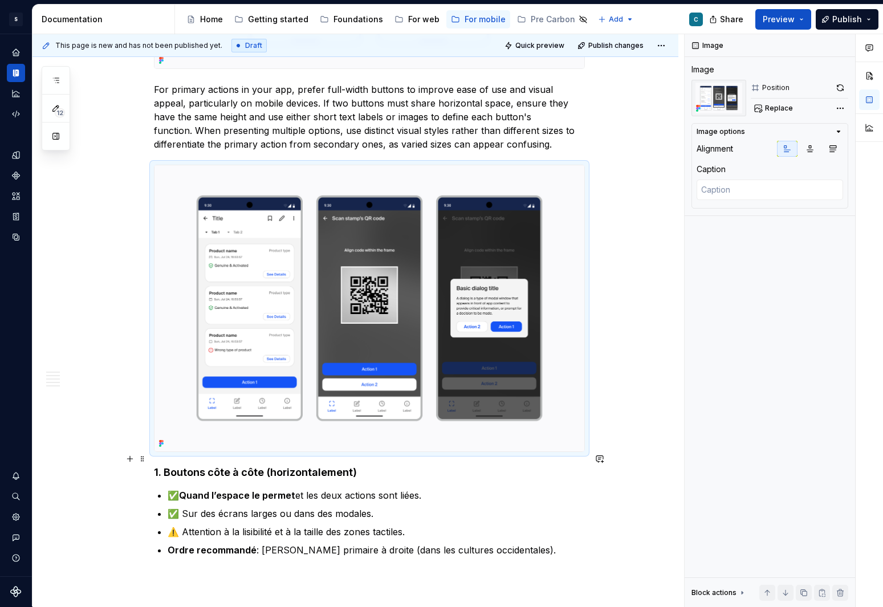
click at [168, 397] on strong "1. Boutons côte à côte (horizontalement)" at bounding box center [255, 472] width 203 height 12
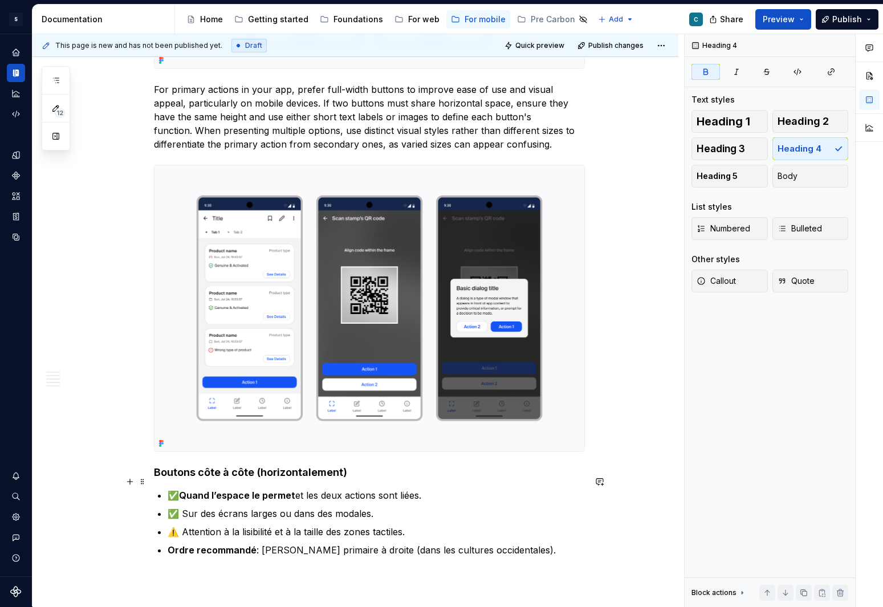
click at [184, 397] on p "✅ Quand l’espace le permet et les deux actions sont liées." at bounding box center [376, 495] width 417 height 14
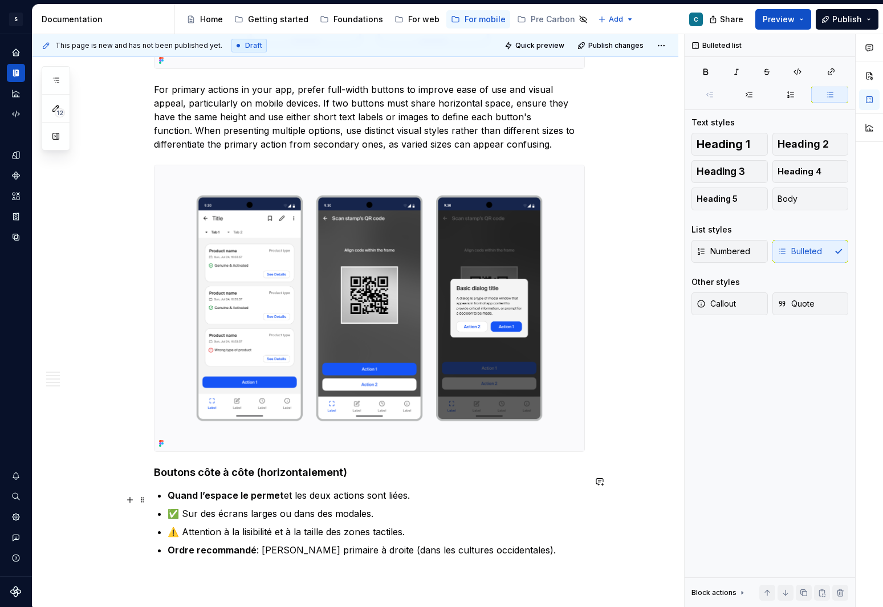
click at [184, 397] on p "✅ Sur des écrans larges ou dans des modales." at bounding box center [376, 514] width 417 height 14
click at [187, 397] on p "⚠️ Attention à la lisibilité et à la taille des zones tactiles." at bounding box center [376, 532] width 417 height 14
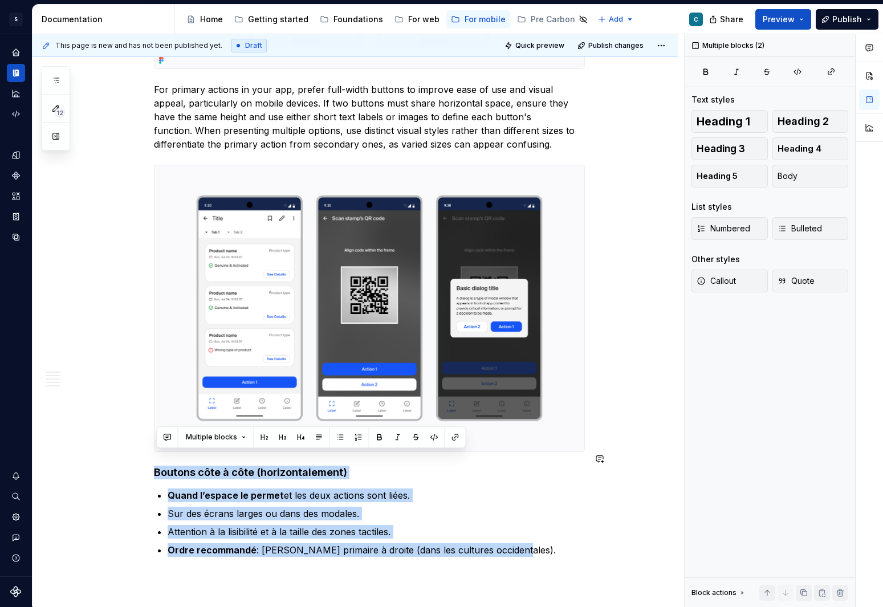
drag, startPoint x: 519, startPoint y: 539, endPoint x: 135, endPoint y: 450, distance: 393.7
copy div "Boutons côte à côte (horizontalement) Quand l’espace le permet et les deux acti…"
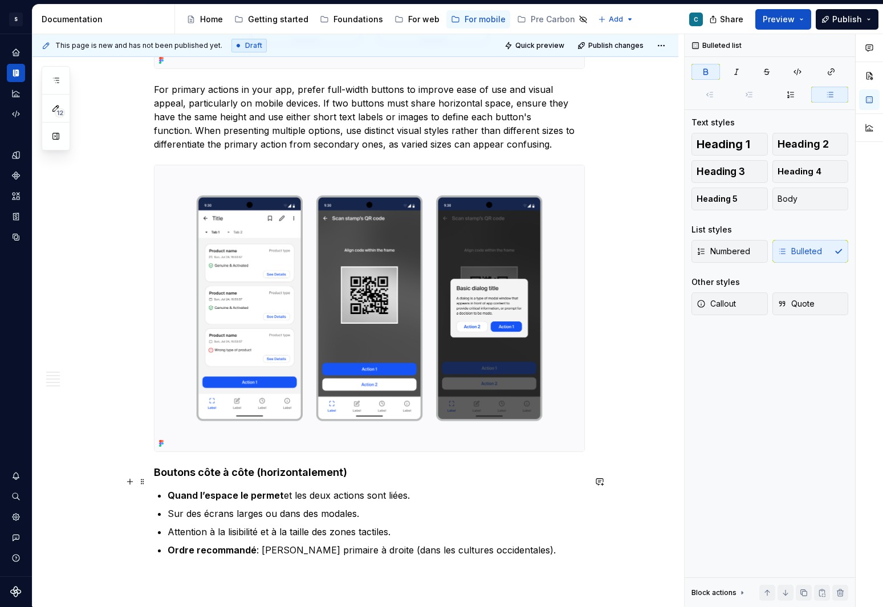
click at [211, 397] on strong "Quand l’espace le permet" at bounding box center [226, 494] width 116 height 11
drag, startPoint x: 170, startPoint y: 481, endPoint x: 414, endPoint y: 480, distance: 243.3
click at [414, 397] on p "Quand l’espace le permet et les deux actions sont liées." at bounding box center [376, 495] width 417 height 14
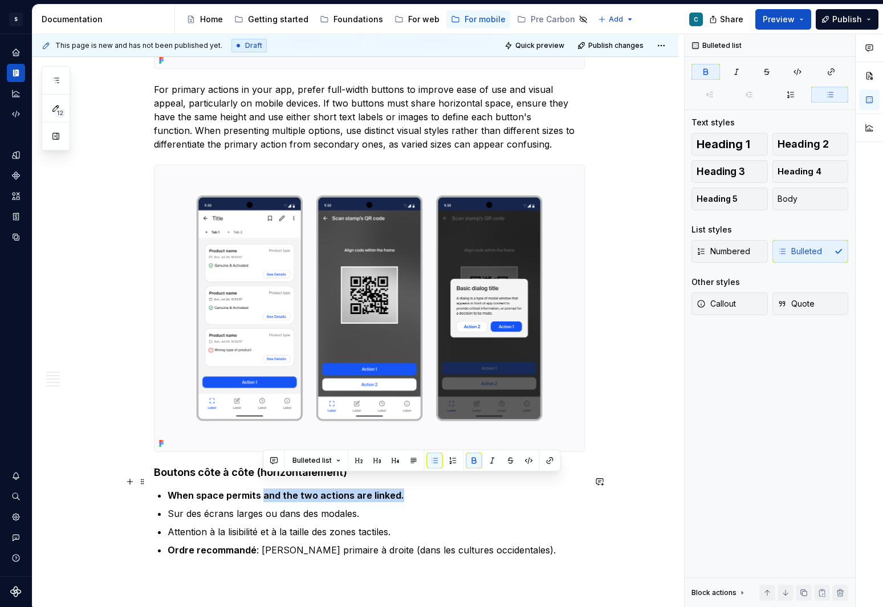
drag, startPoint x: 263, startPoint y: 482, endPoint x: 432, endPoint y: 486, distance: 168.7
click at [432, 397] on p "When space permits and the two actions are linked." at bounding box center [376, 495] width 417 height 14
click at [472, 397] on button "button" at bounding box center [474, 460] width 16 height 16
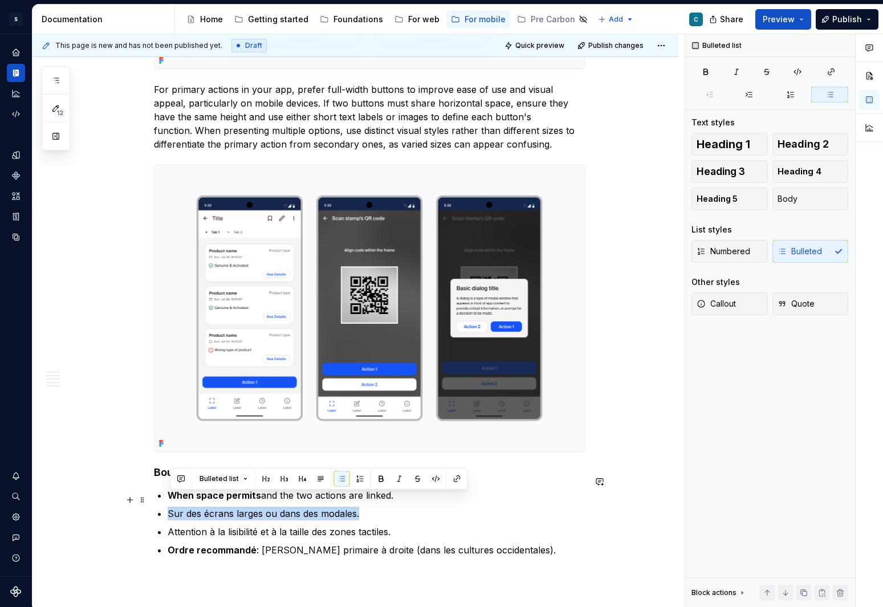
drag, startPoint x: 170, startPoint y: 500, endPoint x: 374, endPoint y: 494, distance: 203.5
click at [374, 397] on p "Sur des écrans larges ou dans des modales." at bounding box center [376, 514] width 417 height 14
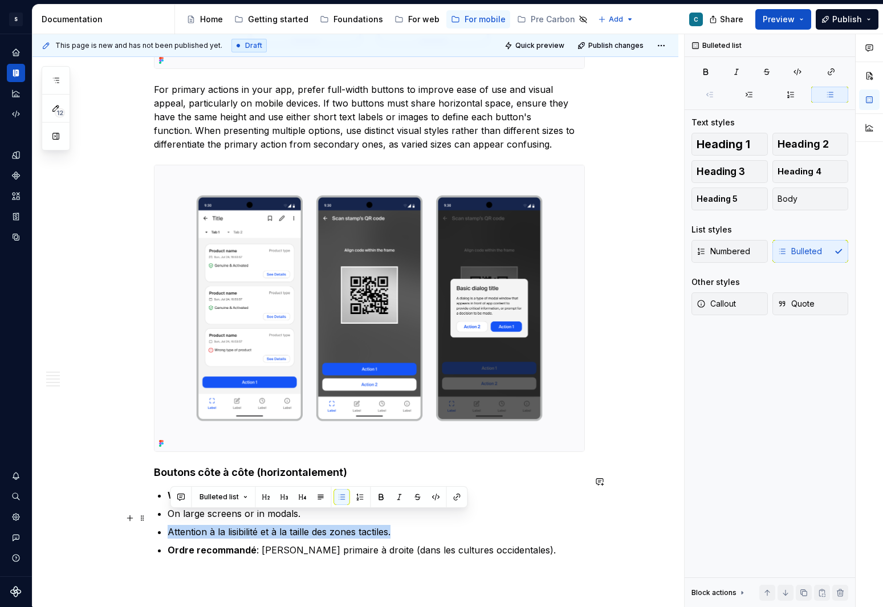
drag, startPoint x: 395, startPoint y: 517, endPoint x: 172, endPoint y: 520, distance: 223.4
click at [172, 397] on p "Attention à la lisibilité et à la taille des zones tactiles." at bounding box center [376, 532] width 417 height 14
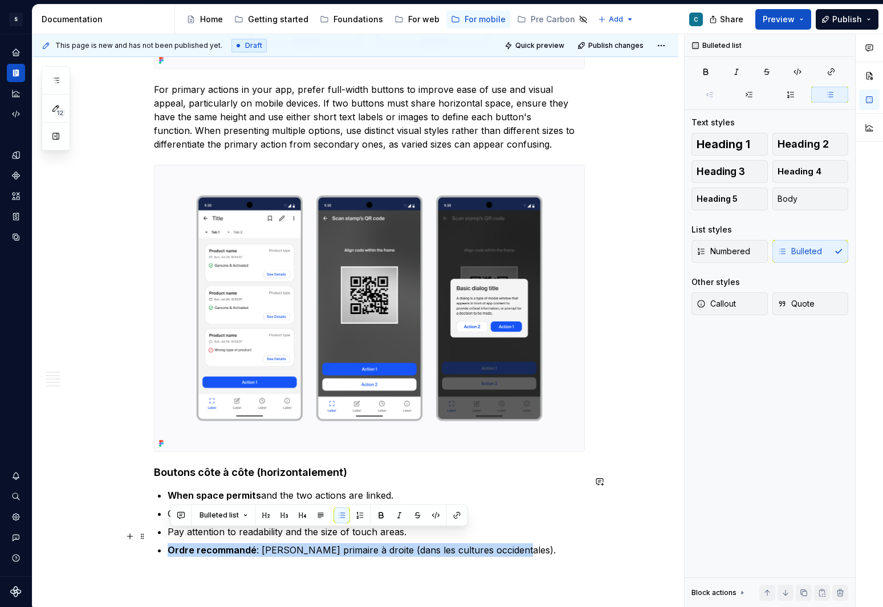
drag, startPoint x: 512, startPoint y: 536, endPoint x: 172, endPoint y: 536, distance: 340.2
click at [172, 397] on p "Ordre recommandé : [PERSON_NAME] primaire à droite (dans les cultures occidenta…" at bounding box center [376, 550] width 417 height 14
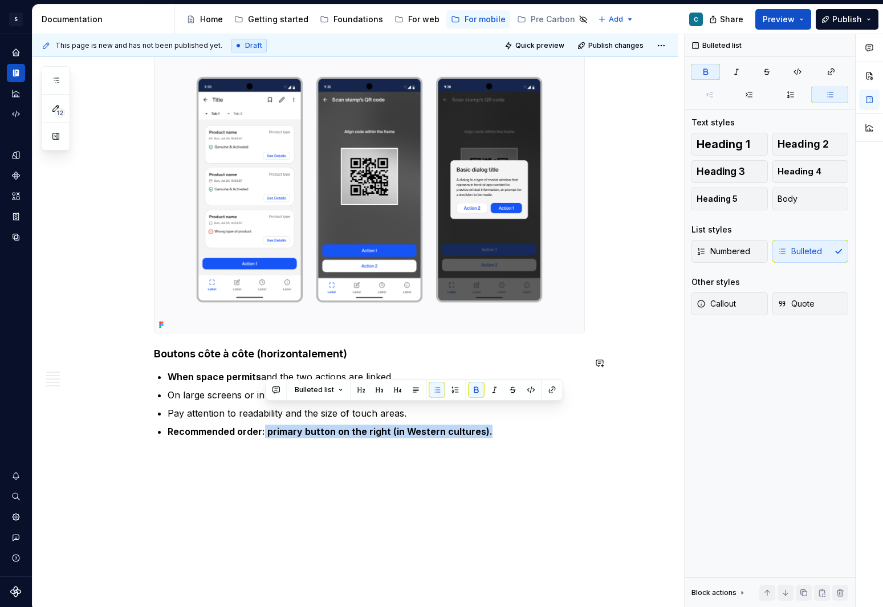
scroll to position [2625, 0]
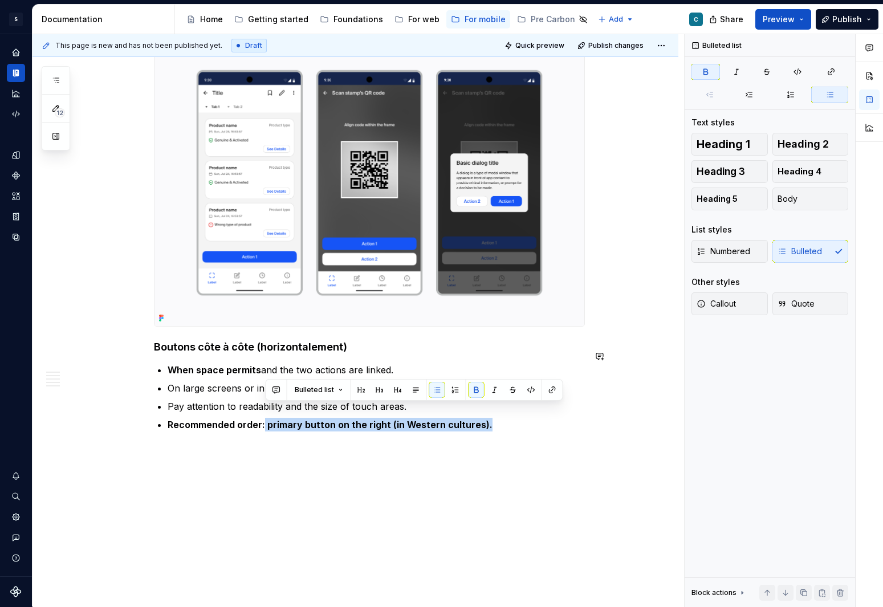
drag, startPoint x: 266, startPoint y: 537, endPoint x: 488, endPoint y: 516, distance: 222.6
click at [475, 392] on button "button" at bounding box center [476, 390] width 16 height 16
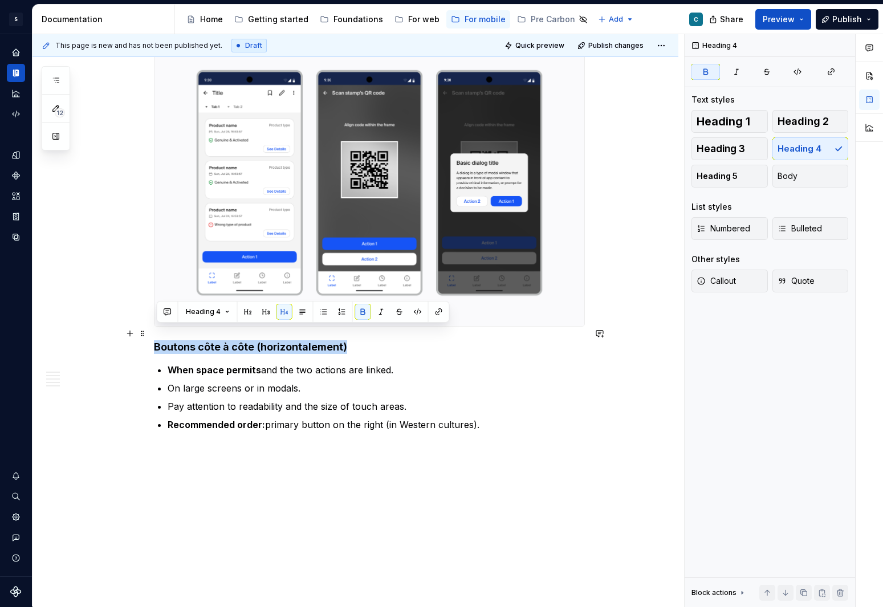
drag, startPoint x: 349, startPoint y: 331, endPoint x: 156, endPoint y: 329, distance: 193.7
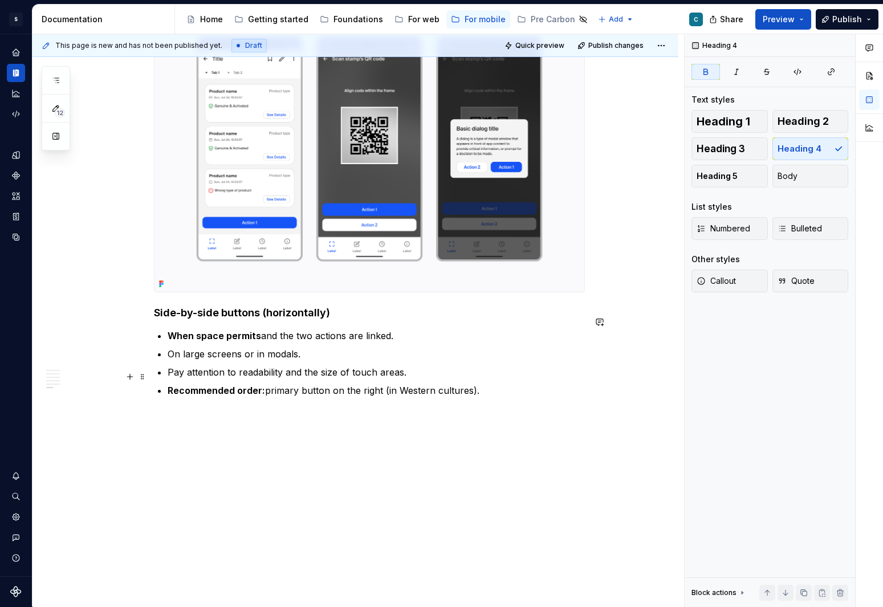
scroll to position [2659, 0]
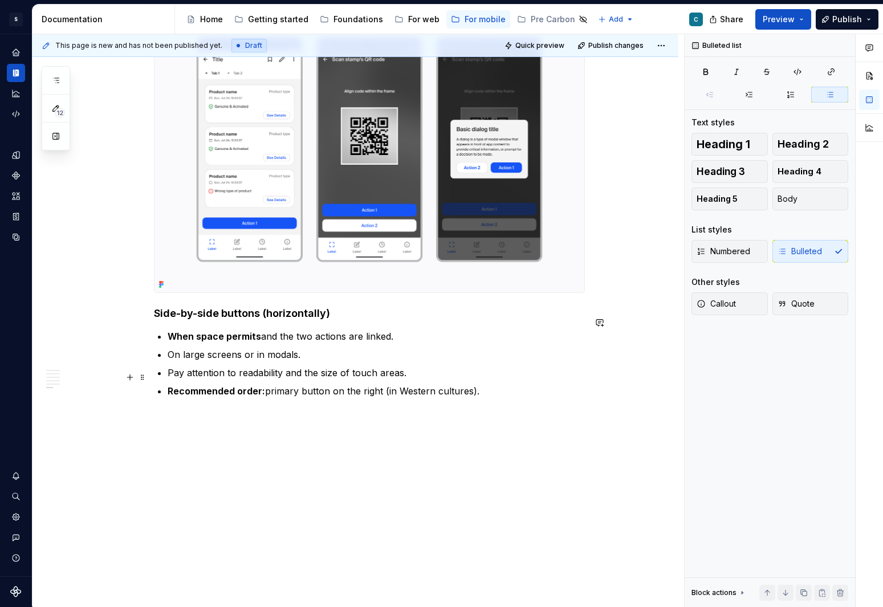
click at [489, 384] on p "Recommended order: primary button on the right (in Western cultures)." at bounding box center [376, 391] width 417 height 14
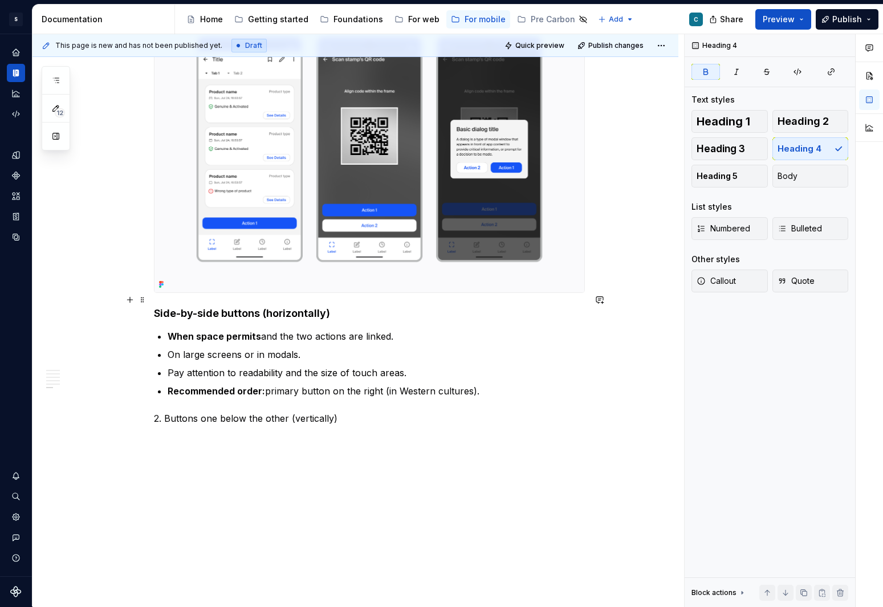
click at [208, 307] on strong "Side-by-side buttons (horizontally)" at bounding box center [242, 313] width 176 height 12
click at [212, 397] on p "2. Buttons one below the other (vertically)" at bounding box center [369, 418] width 431 height 14
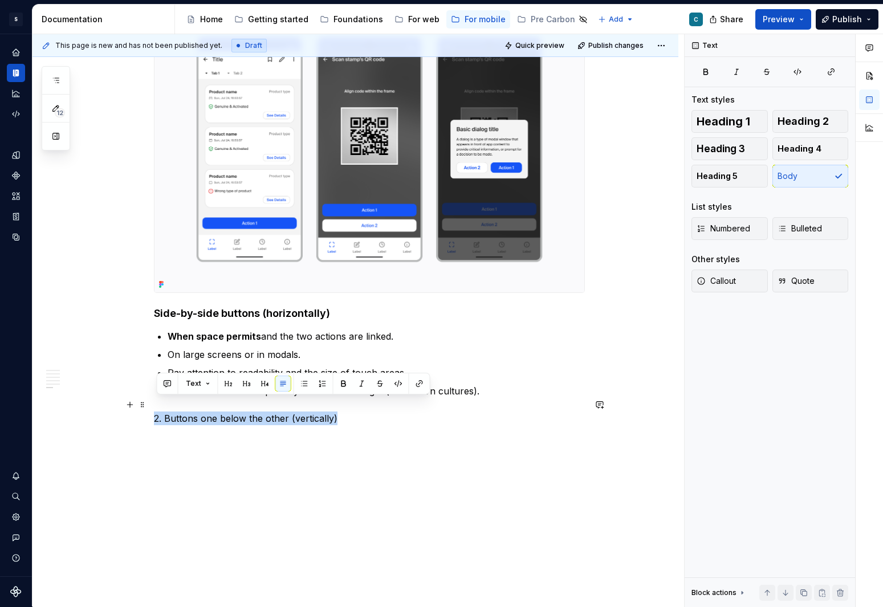
click at [212, 397] on p "2. Buttons one below the other (vertically)" at bounding box center [369, 418] width 431 height 14
click at [635, 145] on span "Heading 4" at bounding box center [799, 148] width 44 height 11
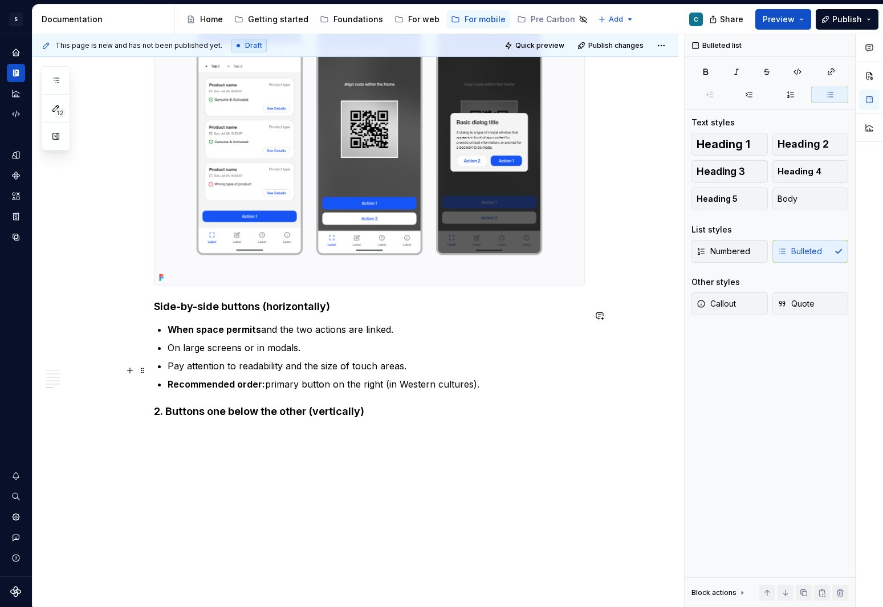
click at [504, 377] on p "Recommended order: primary button on the right (in Western cultures)." at bounding box center [376, 384] width 417 height 14
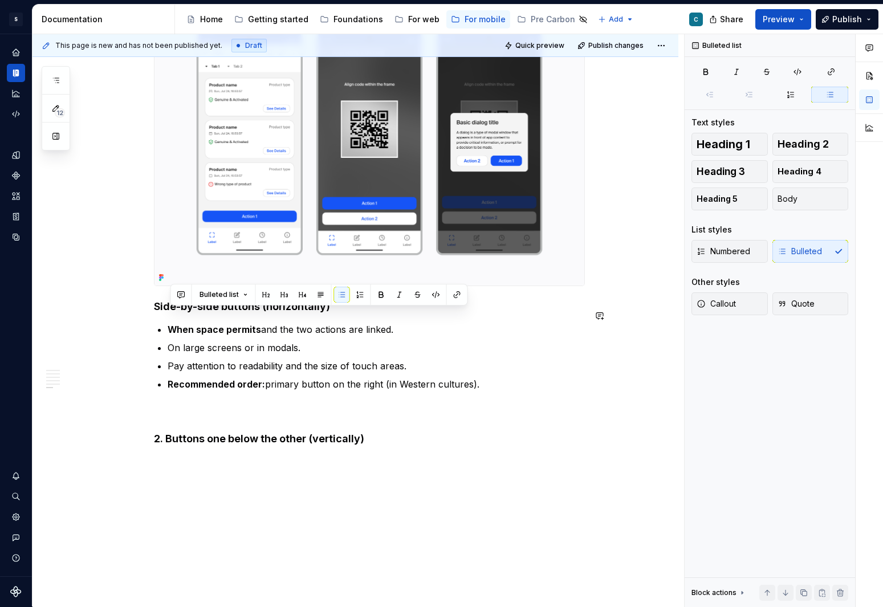
drag, startPoint x: 487, startPoint y: 375, endPoint x: 42, endPoint y: 307, distance: 450.7
copy ul "When space permits and the two actions are linked. On large screens or in modal…"
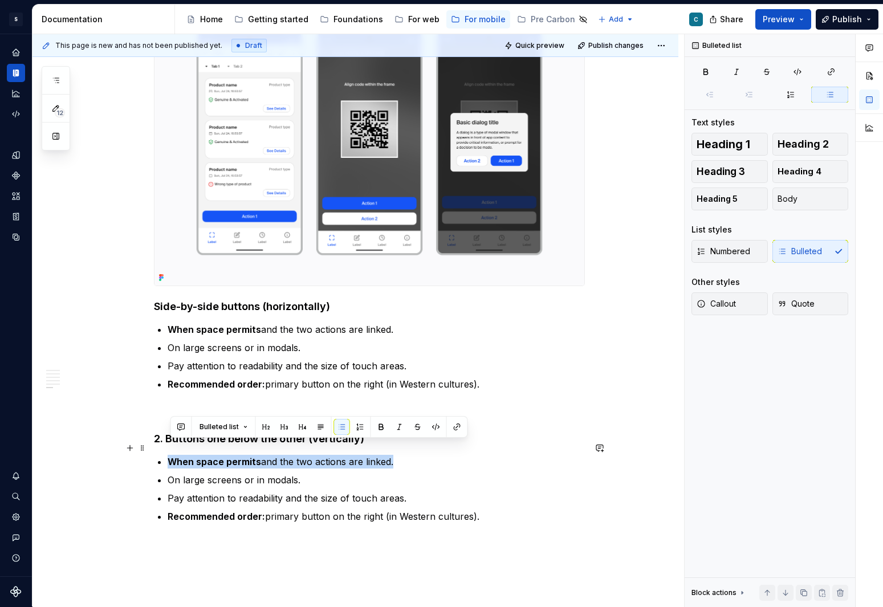
drag, startPoint x: 399, startPoint y: 448, endPoint x: 173, endPoint y: 446, distance: 225.7
click at [173, 397] on p "When space permits and the two actions are linked." at bounding box center [376, 462] width 417 height 14
drag, startPoint x: 382, startPoint y: 448, endPoint x: 200, endPoint y: 437, distance: 182.1
click at [375, 397] on button "button" at bounding box center [381, 427] width 16 height 16
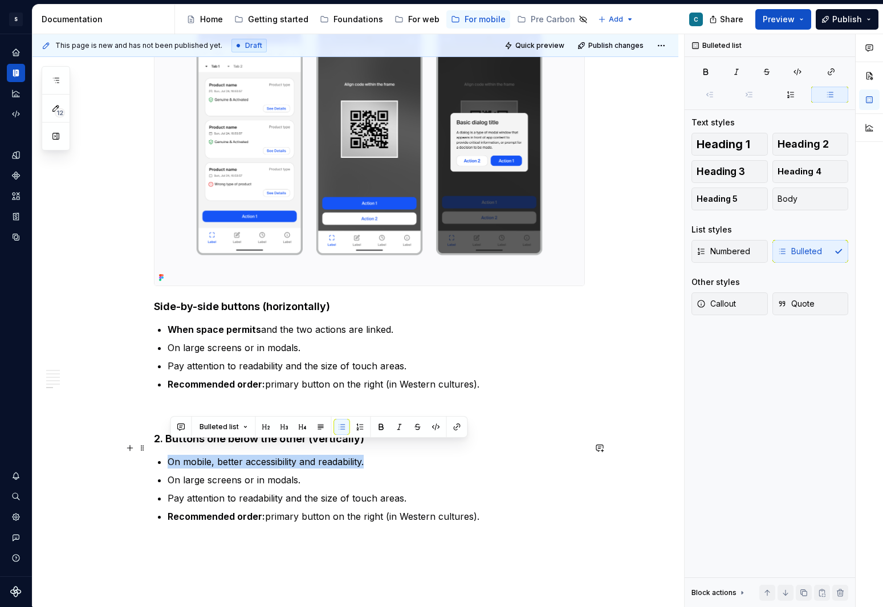
click at [241, 397] on p "On mobile, better accessibility and readability." at bounding box center [376, 462] width 417 height 14
drag, startPoint x: 221, startPoint y: 449, endPoint x: 298, endPoint y: 443, distance: 77.7
click at [298, 397] on p "On mobile, better accessibility and readability." at bounding box center [376, 462] width 417 height 14
click at [426, 397] on button "button" at bounding box center [430, 427] width 16 height 16
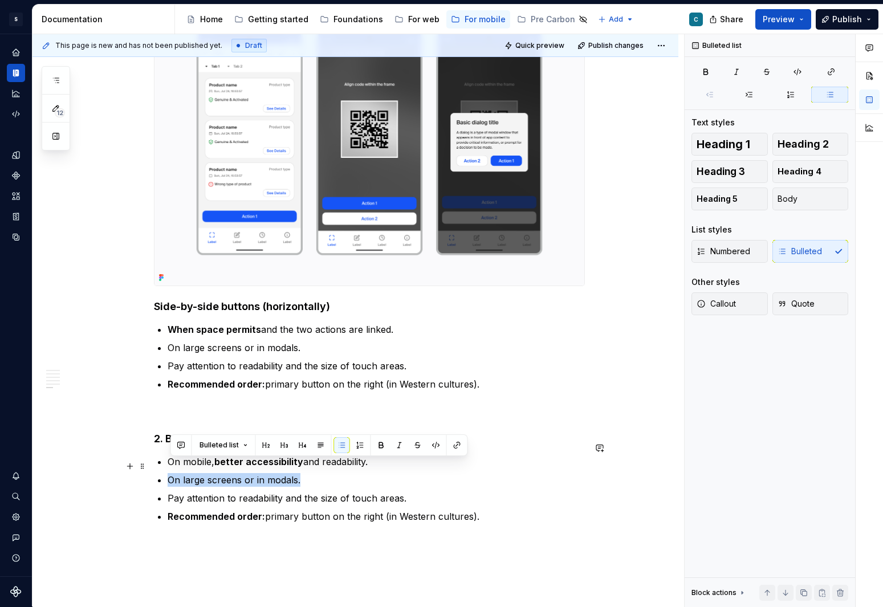
drag, startPoint x: 304, startPoint y: 468, endPoint x: 200, endPoint y: 457, distance: 104.9
click at [200, 397] on ul "On mobile, better accessibility and readability. On large screens or in modals.…" at bounding box center [376, 489] width 417 height 68
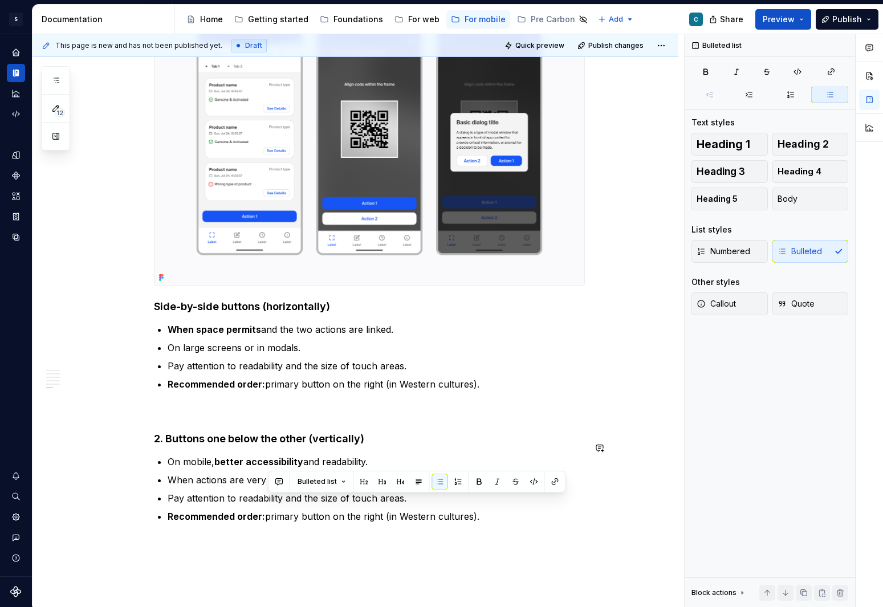
drag, startPoint x: 268, startPoint y: 503, endPoint x: 466, endPoint y: 515, distance: 197.5
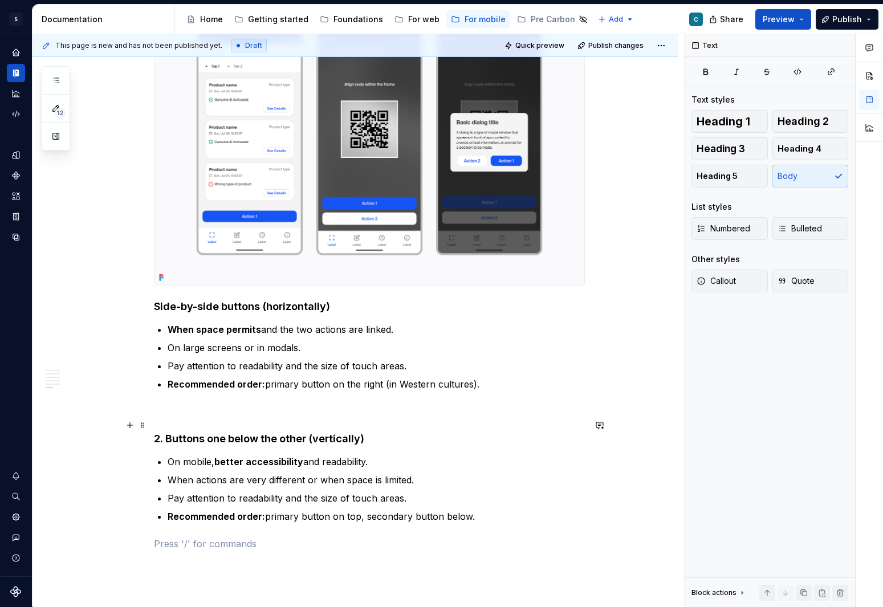
click at [170, 397] on h4 "2. Buttons one below the other (vertically)" at bounding box center [369, 439] width 431 height 14
click at [168, 397] on h4 "2. Buttons one below the other (vertically)" at bounding box center [369, 439] width 431 height 14
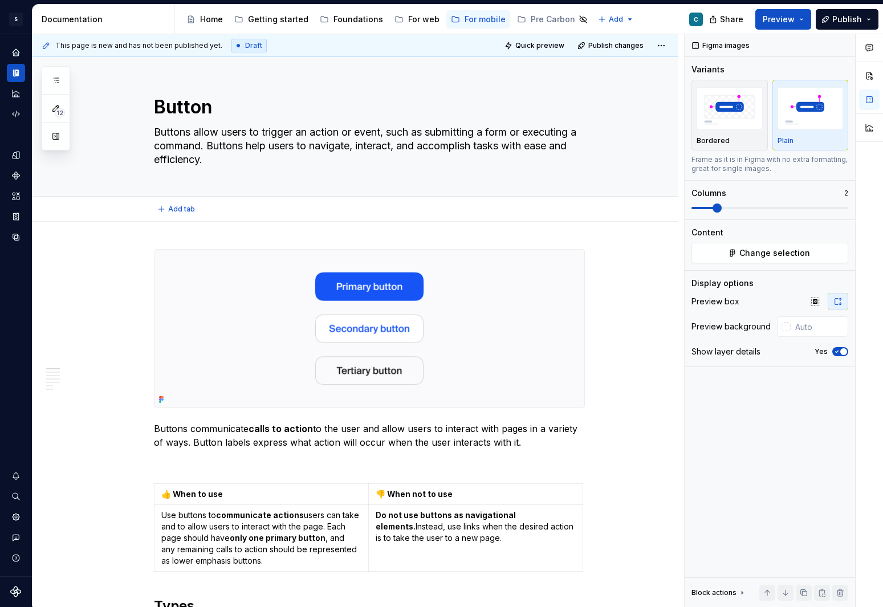
scroll to position [0, 0]
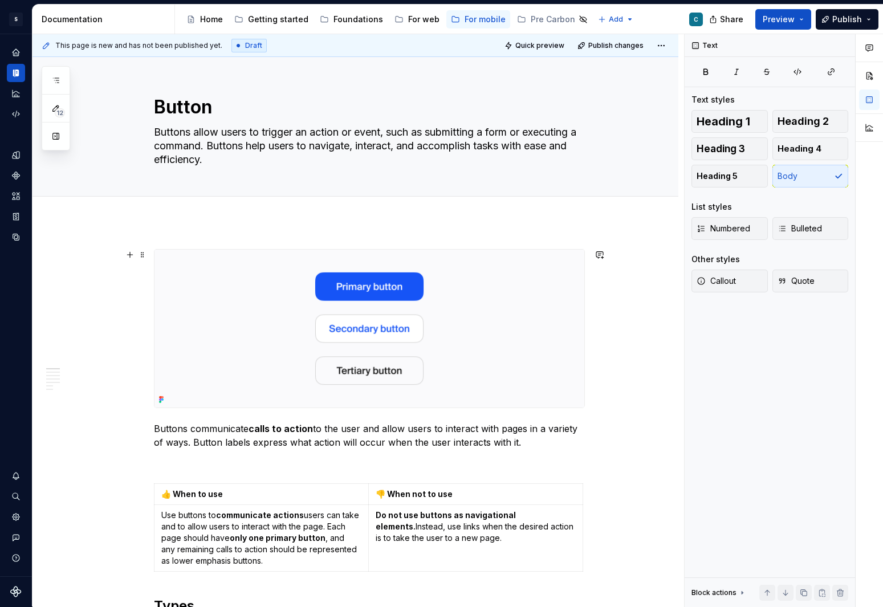
click at [228, 138] on textarea "Buttons allow users to trigger an action or event, such as submitting a form or…" at bounding box center [367, 146] width 431 height 46
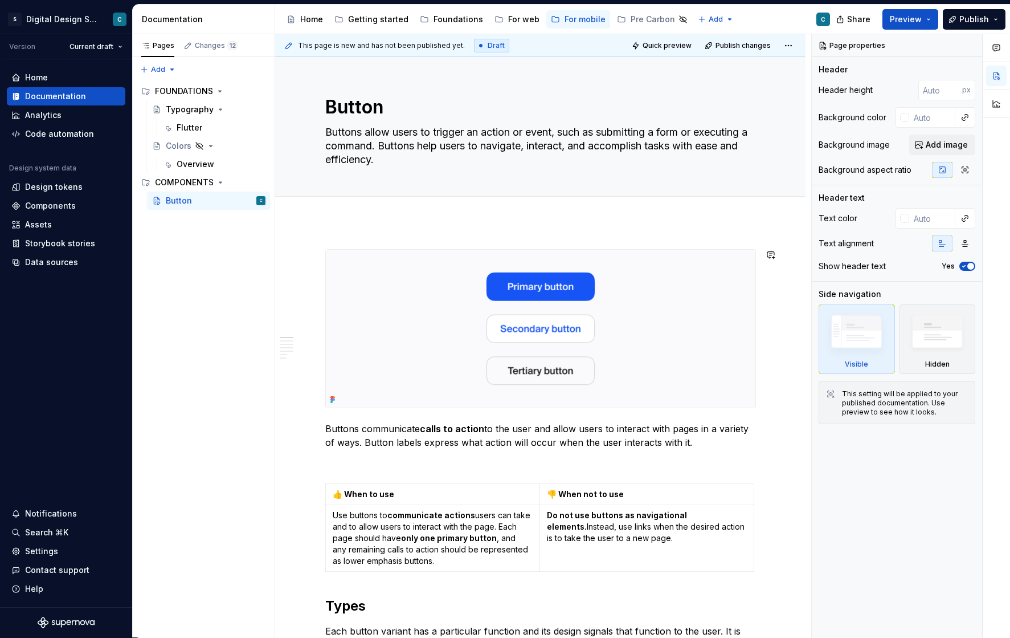
type textarea "*"
